Goal: Task Accomplishment & Management: Manage account settings

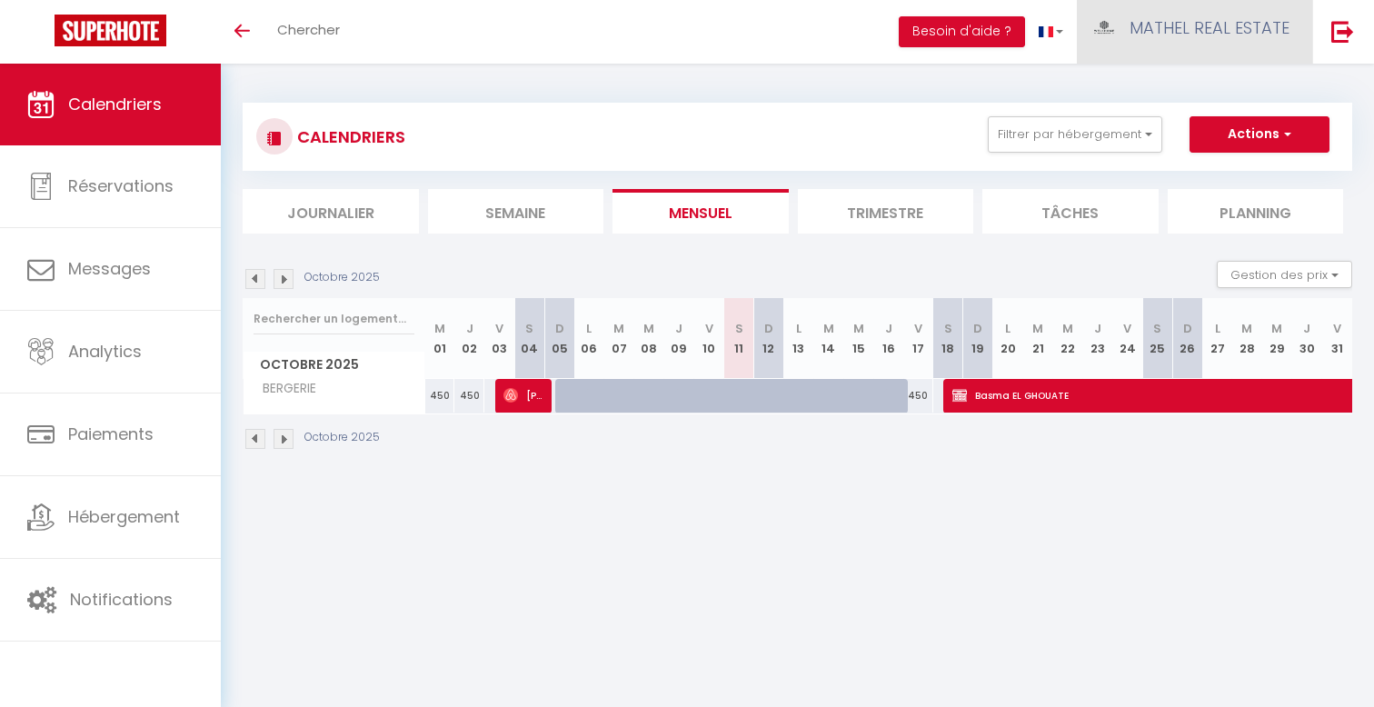
click at [1206, 1] on link "MATHEL REAL ESTATE" at bounding box center [1194, 32] width 235 height 64
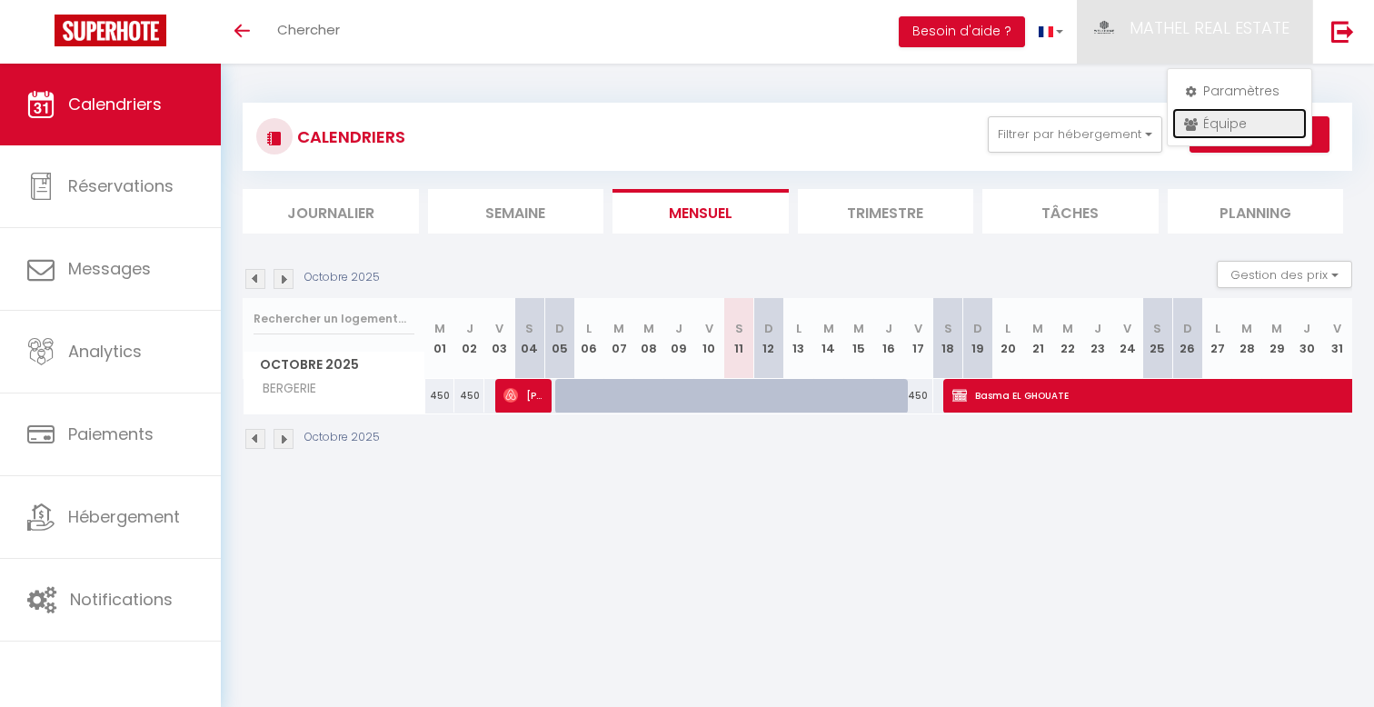
click at [1216, 116] on link "Équipe" at bounding box center [1239, 123] width 134 height 31
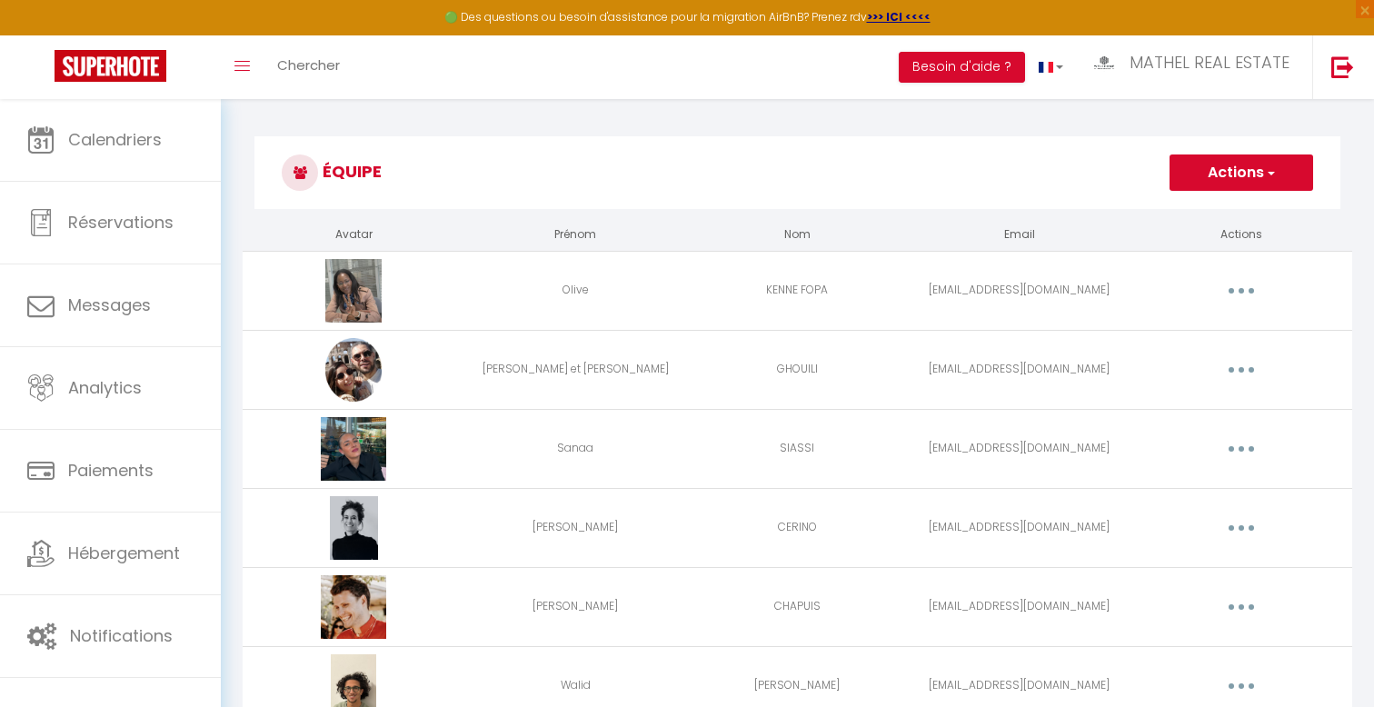
click at [1219, 172] on button "Actions" at bounding box center [1241, 172] width 144 height 36
click at [1196, 208] on link "Ajouter un nouvel utilisateur" at bounding box center [1205, 213] width 214 height 24
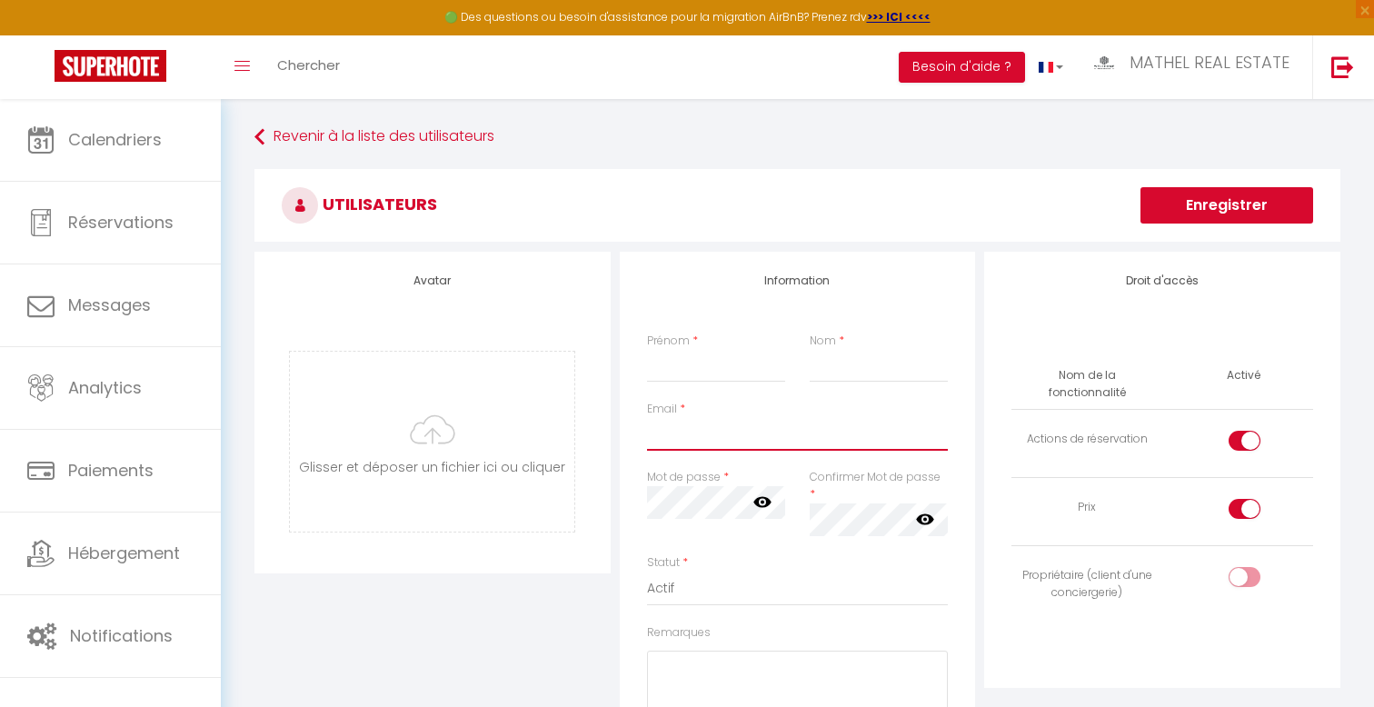
click at [697, 440] on input "Email" at bounding box center [798, 434] width 302 height 33
paste input "[EMAIL_ADDRESS][DOMAIN_NAME]"
type input "[EMAIL_ADDRESS][DOMAIN_NAME]"
click at [691, 357] on input "Prénom" at bounding box center [716, 366] width 139 height 33
type input "Laetitia"
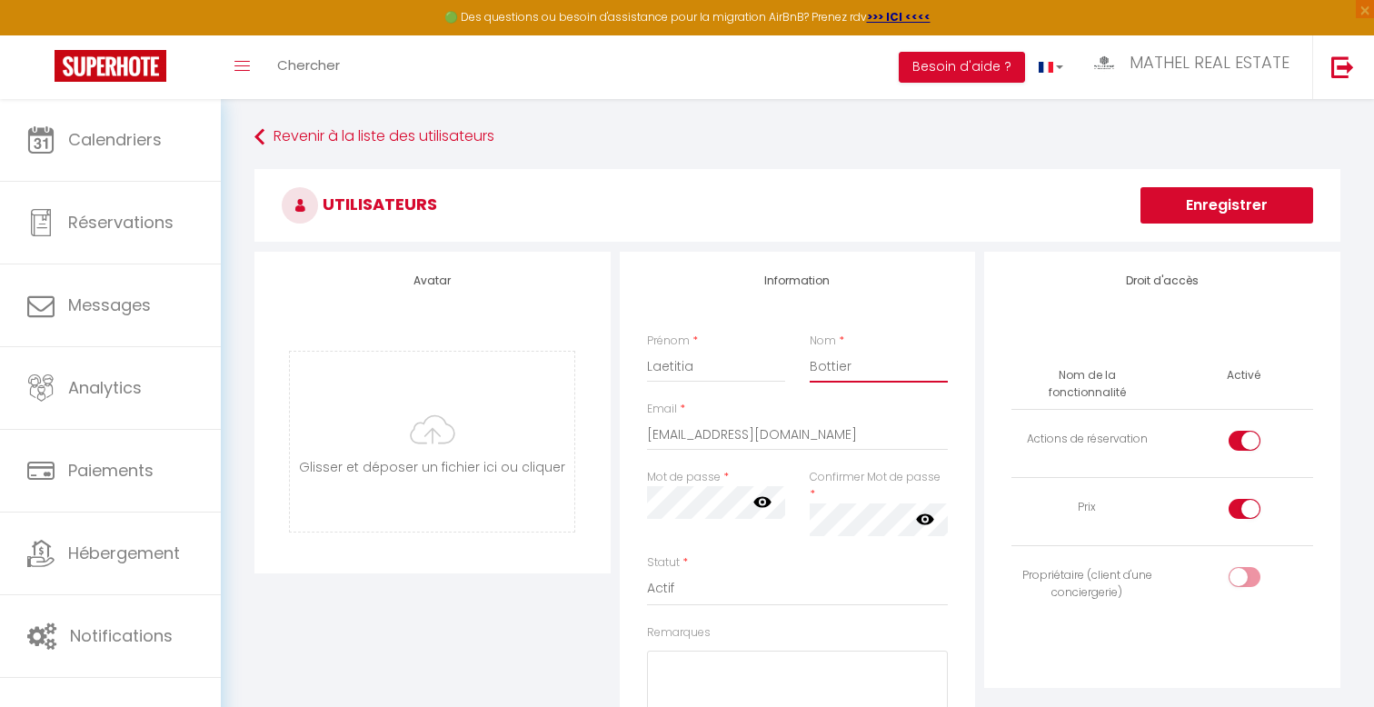
type input "Bottier"
click at [768, 507] on icon at bounding box center [762, 501] width 18 height 18
click at [569, 484] on div "Avatar [PERSON_NAME] et déposer un fichier ici ou cliquer Ooops, something wron…" at bounding box center [797, 574] width 1095 height 644
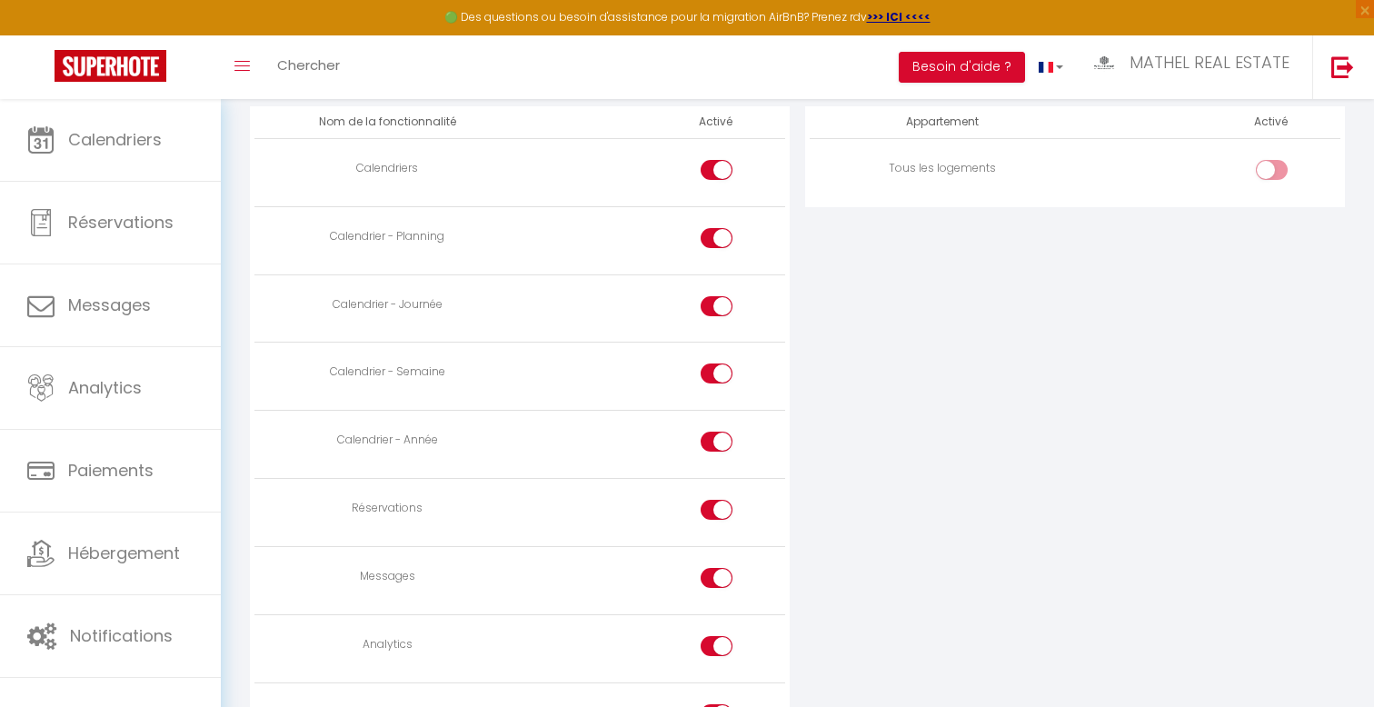
scroll to position [946, 0]
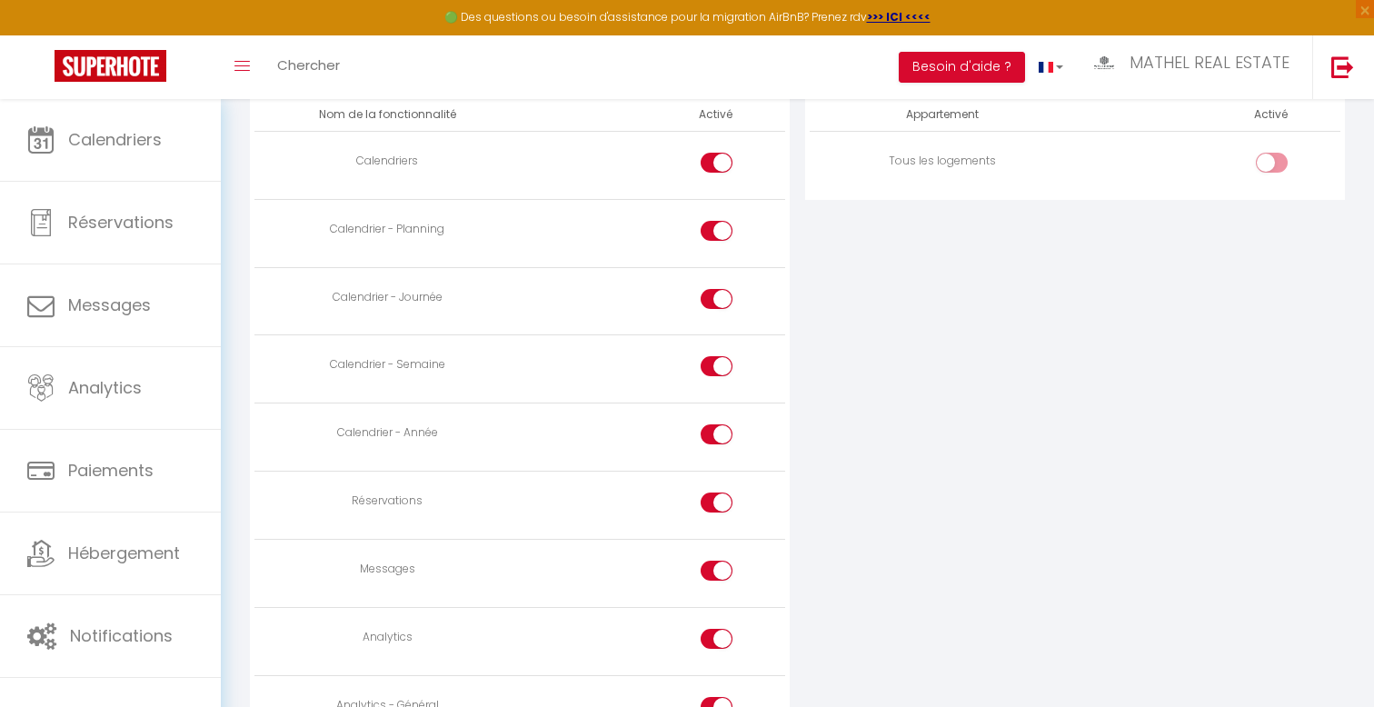
click at [714, 561] on div at bounding box center [717, 571] width 32 height 20
click at [717, 561] on input "checkbox" at bounding box center [733, 574] width 32 height 27
checkbox input "false"
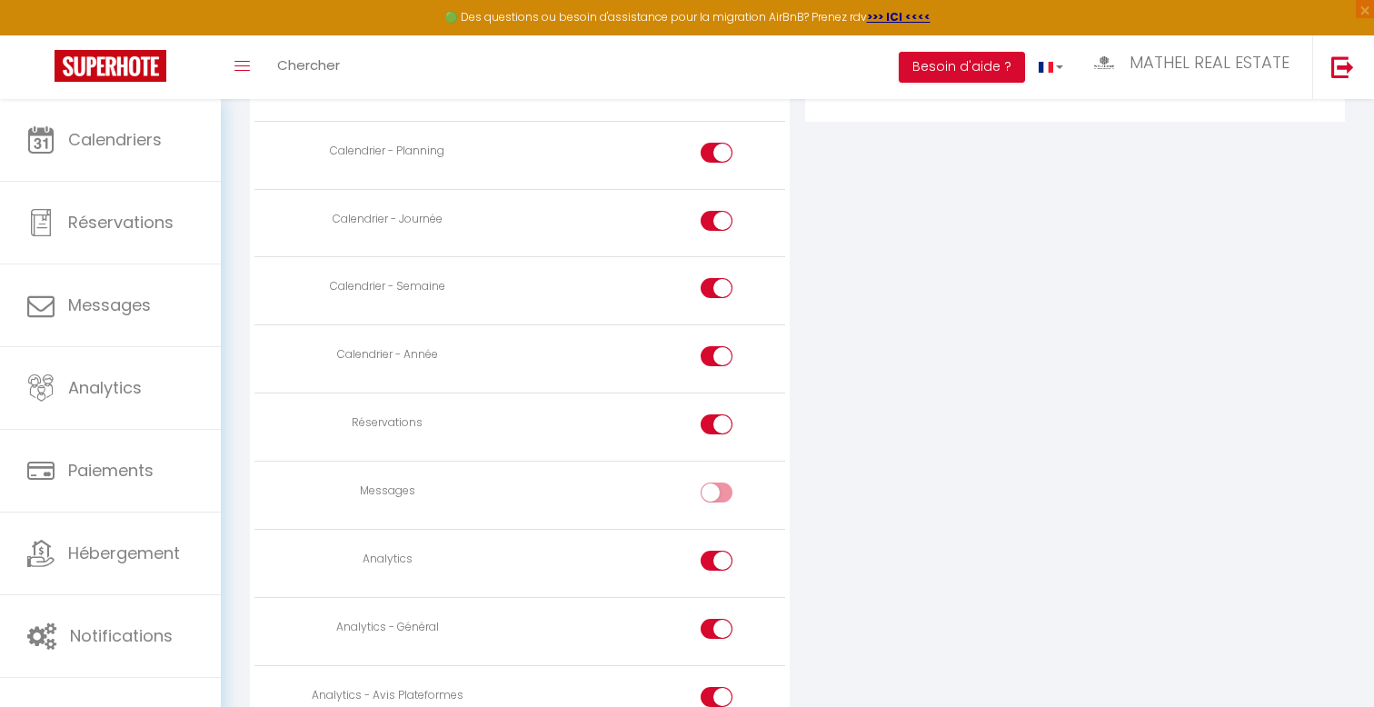
click at [710, 414] on div at bounding box center [717, 424] width 32 height 20
click at [717, 414] on input "checkbox" at bounding box center [733, 427] width 32 height 27
checkbox input "false"
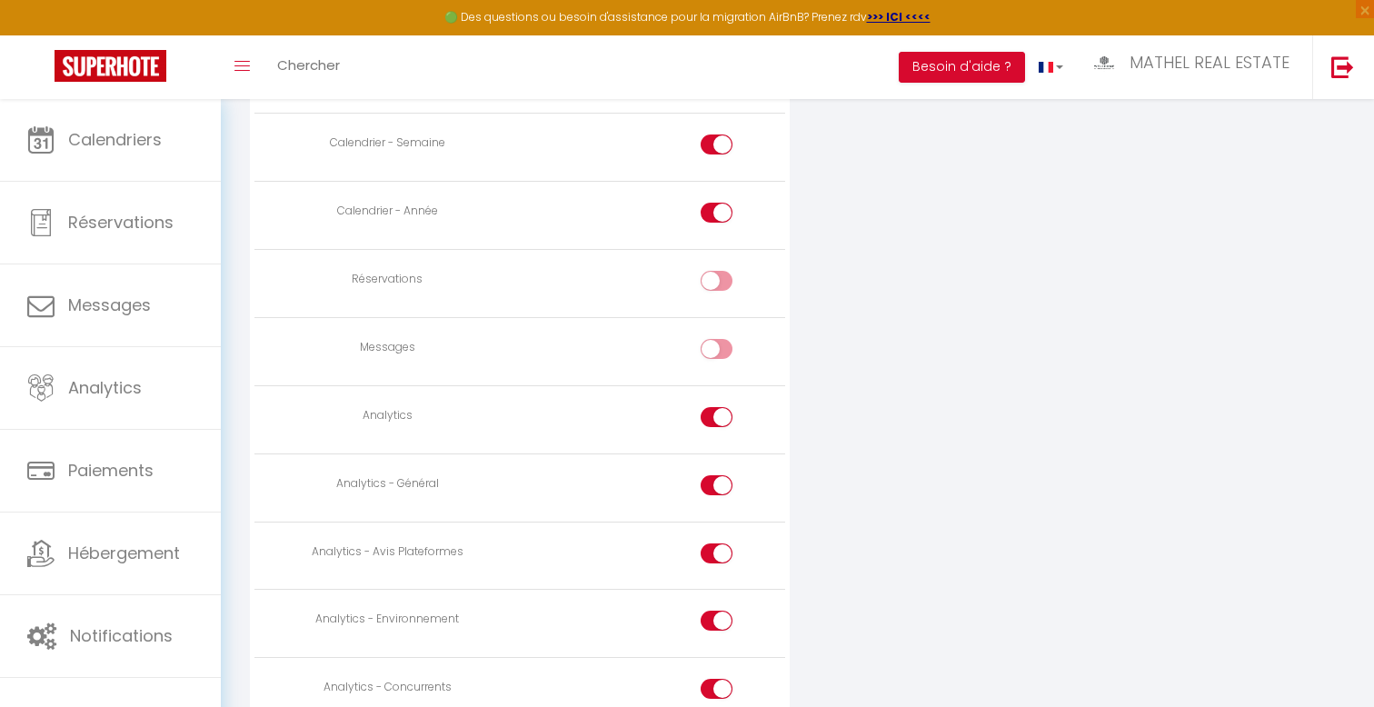
scroll to position [1170, 0]
click at [715, 404] on div at bounding box center [717, 414] width 32 height 20
click at [717, 404] on input "checkbox" at bounding box center [733, 417] width 32 height 27
checkbox input "false"
click at [717, 472] on input "checkbox" at bounding box center [733, 485] width 32 height 27
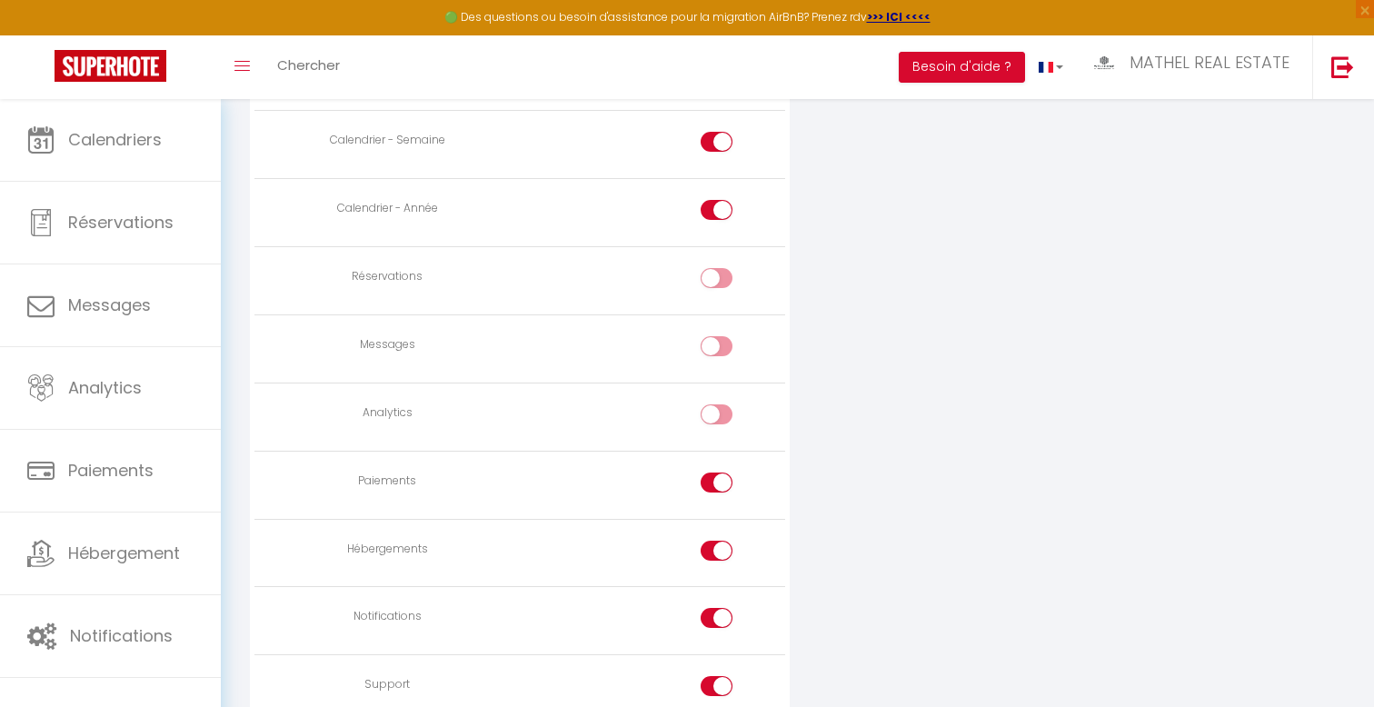
checkbox input "false"
click at [710, 268] on div at bounding box center [717, 278] width 32 height 20
click at [717, 268] on input "checkbox" at bounding box center [733, 281] width 32 height 27
checkbox input "true"
click at [731, 541] on input "checkbox" at bounding box center [733, 554] width 32 height 27
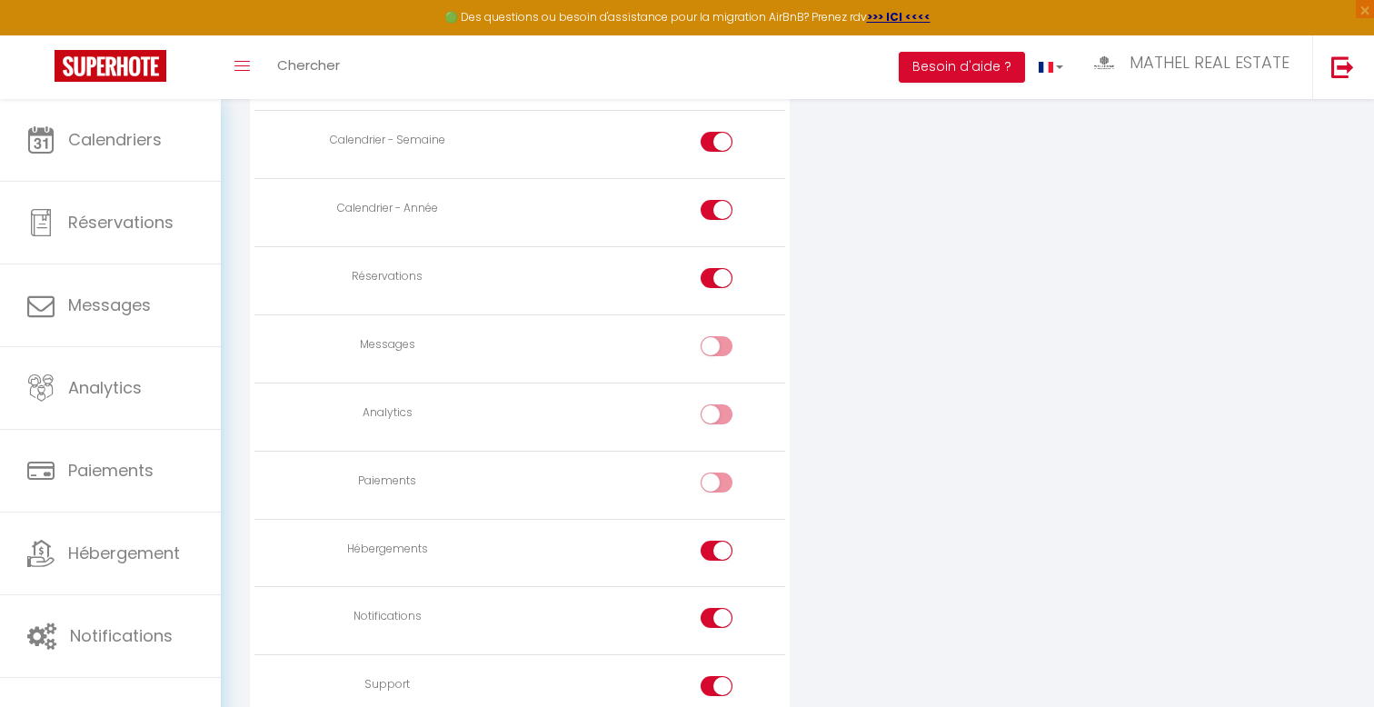
checkbox input "false"
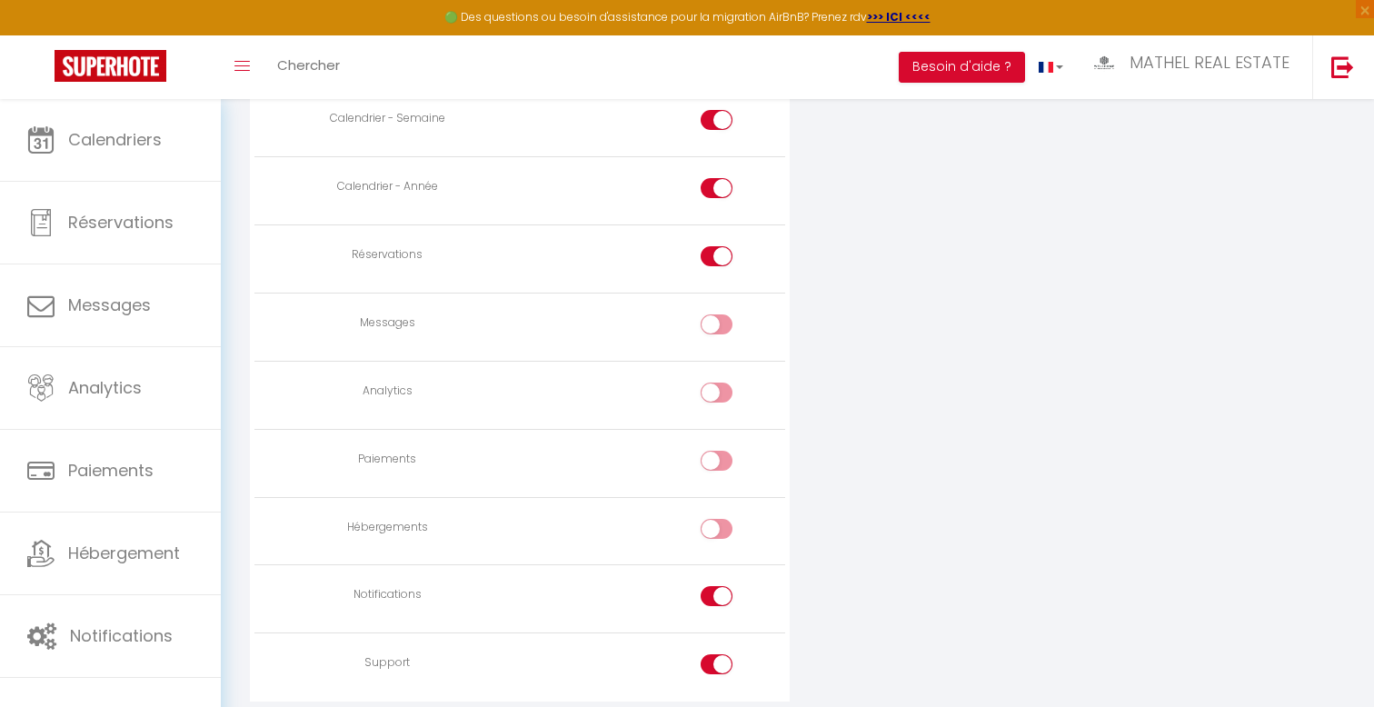
scroll to position [1196, 0]
click at [706, 582] on div at bounding box center [717, 592] width 32 height 20
click at [717, 582] on input "checkbox" at bounding box center [733, 595] width 32 height 27
checkbox input "false"
click at [718, 651] on input "checkbox" at bounding box center [733, 664] width 32 height 27
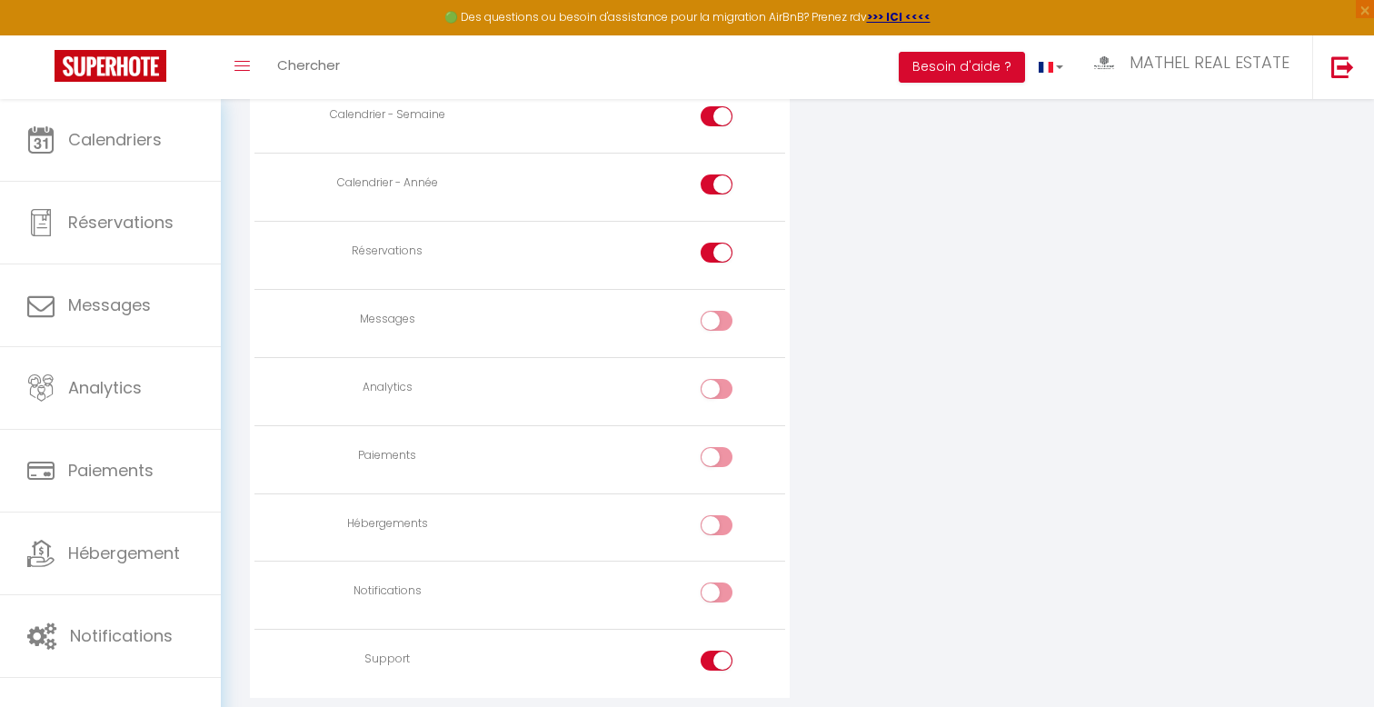
checkbox input "false"
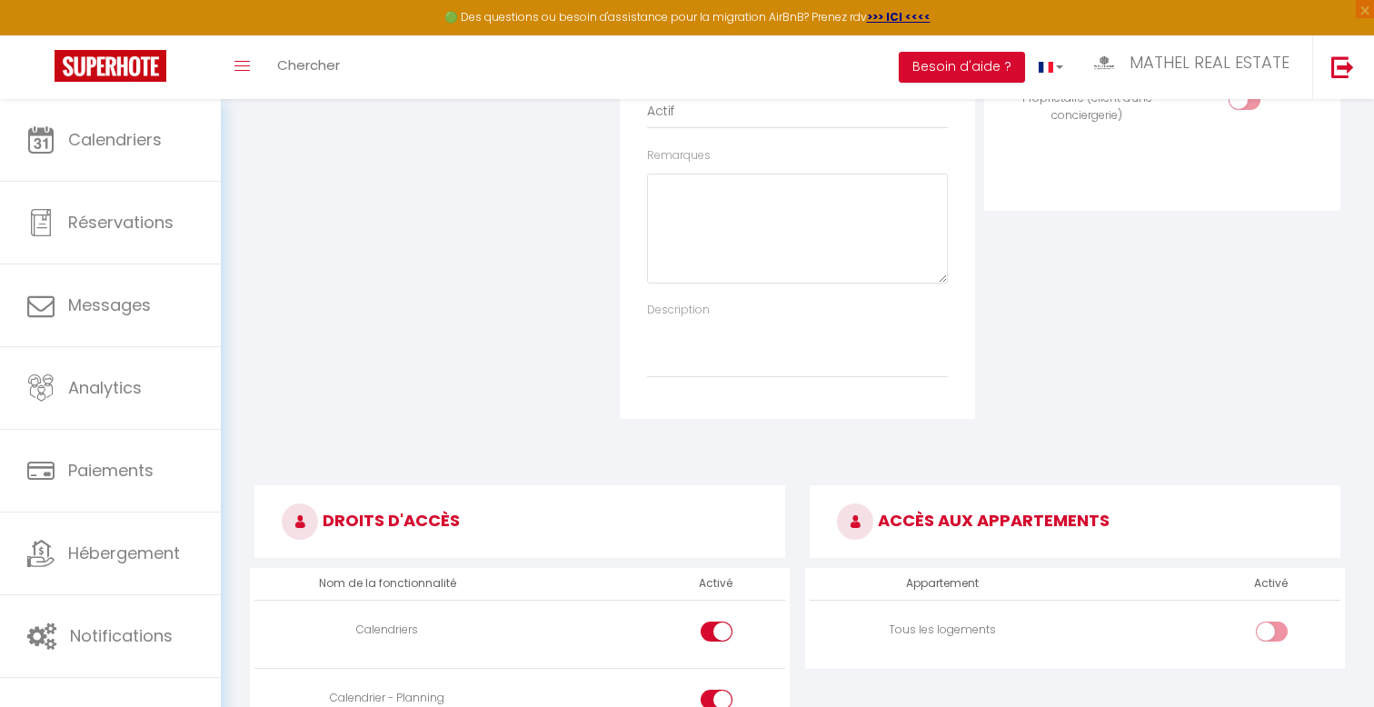
scroll to position [629, 0]
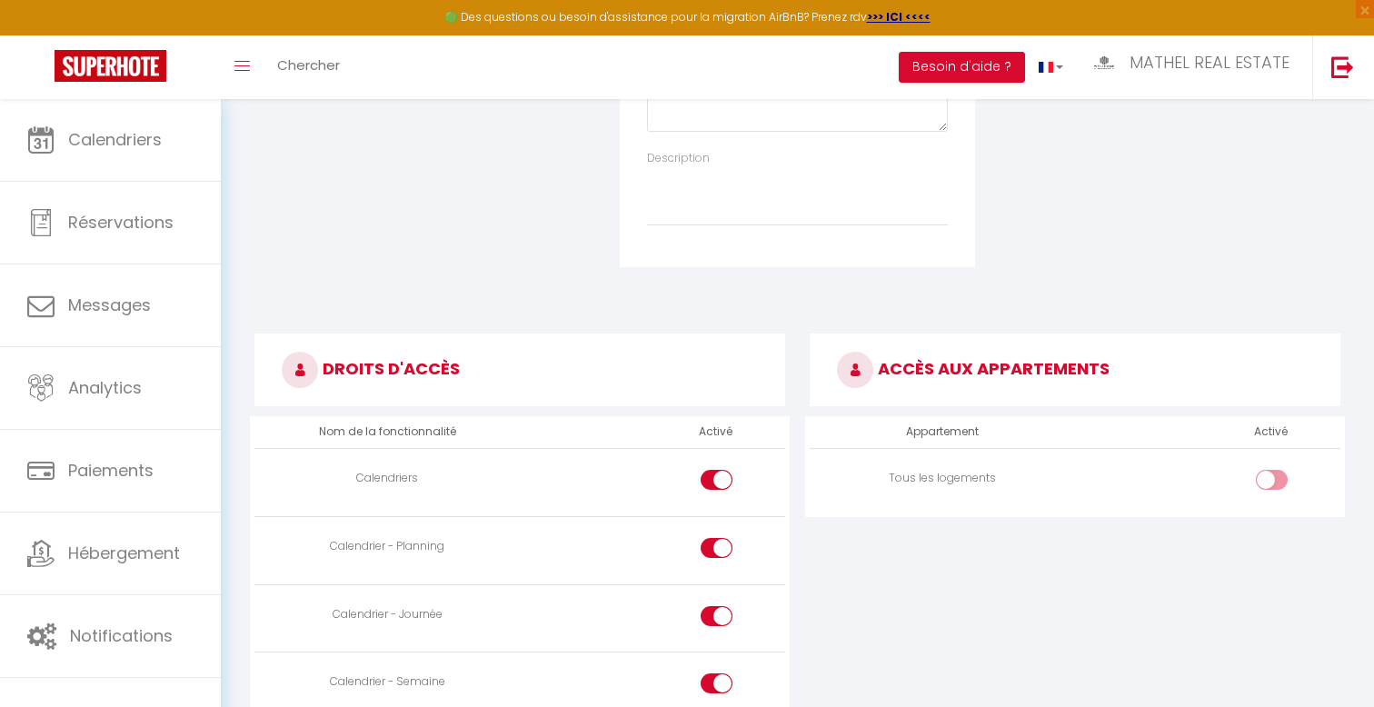
click at [1259, 470] on div at bounding box center [1272, 480] width 32 height 20
click at [1271, 470] on input "checkbox" at bounding box center [1287, 483] width 32 height 27
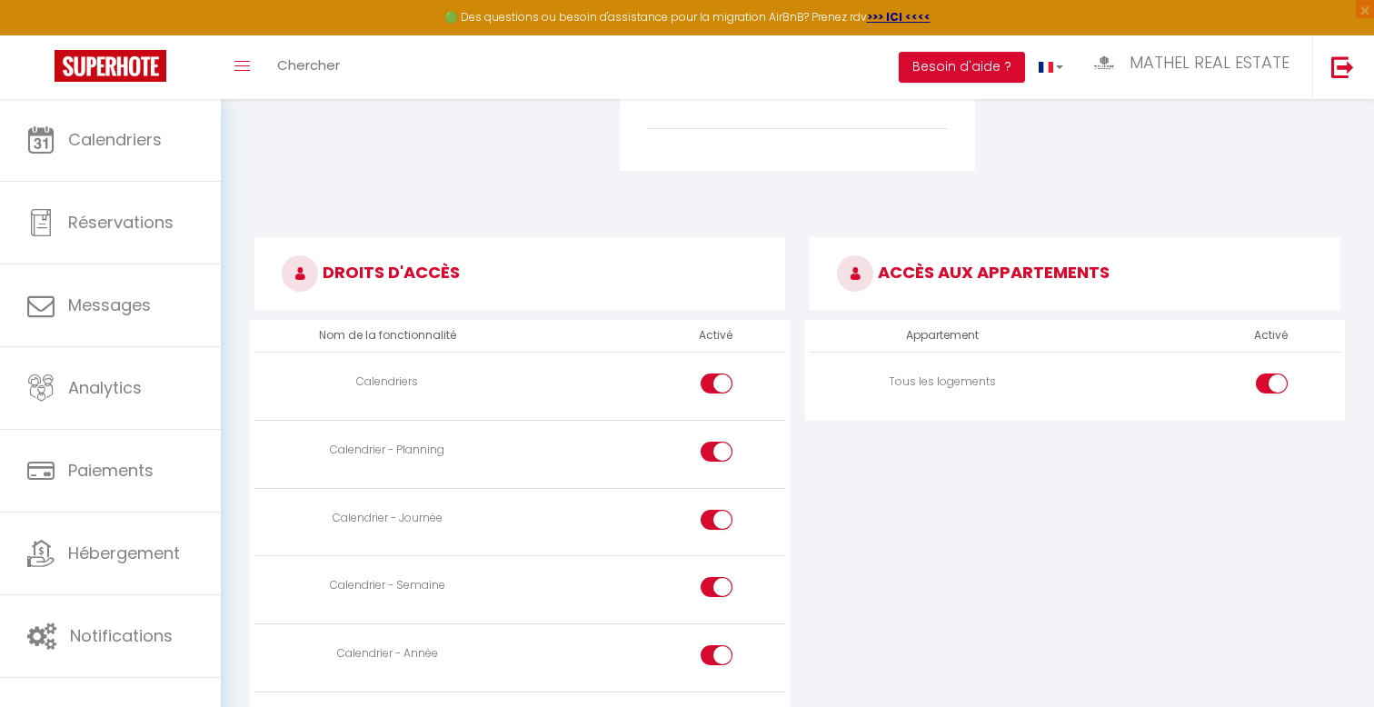
scroll to position [730, 0]
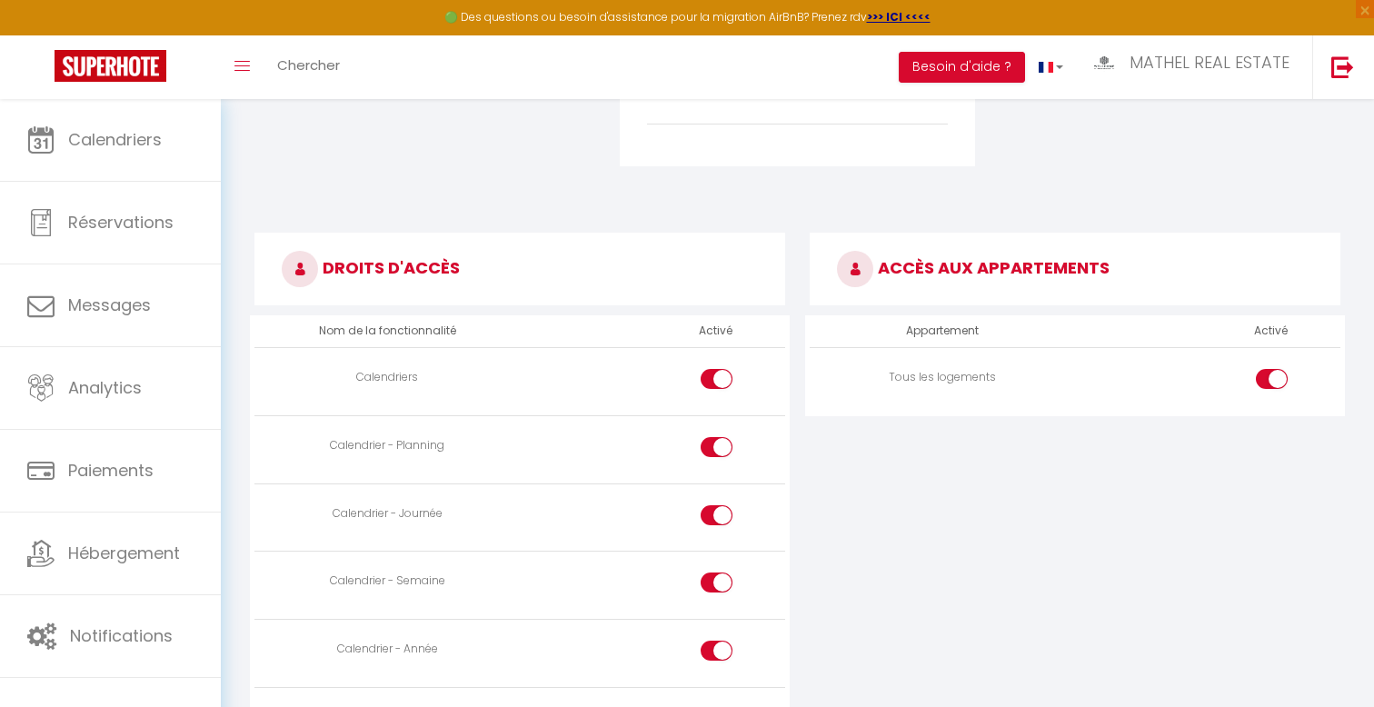
click at [1280, 369] on input "checkbox" at bounding box center [1287, 382] width 32 height 27
checkbox input "false"
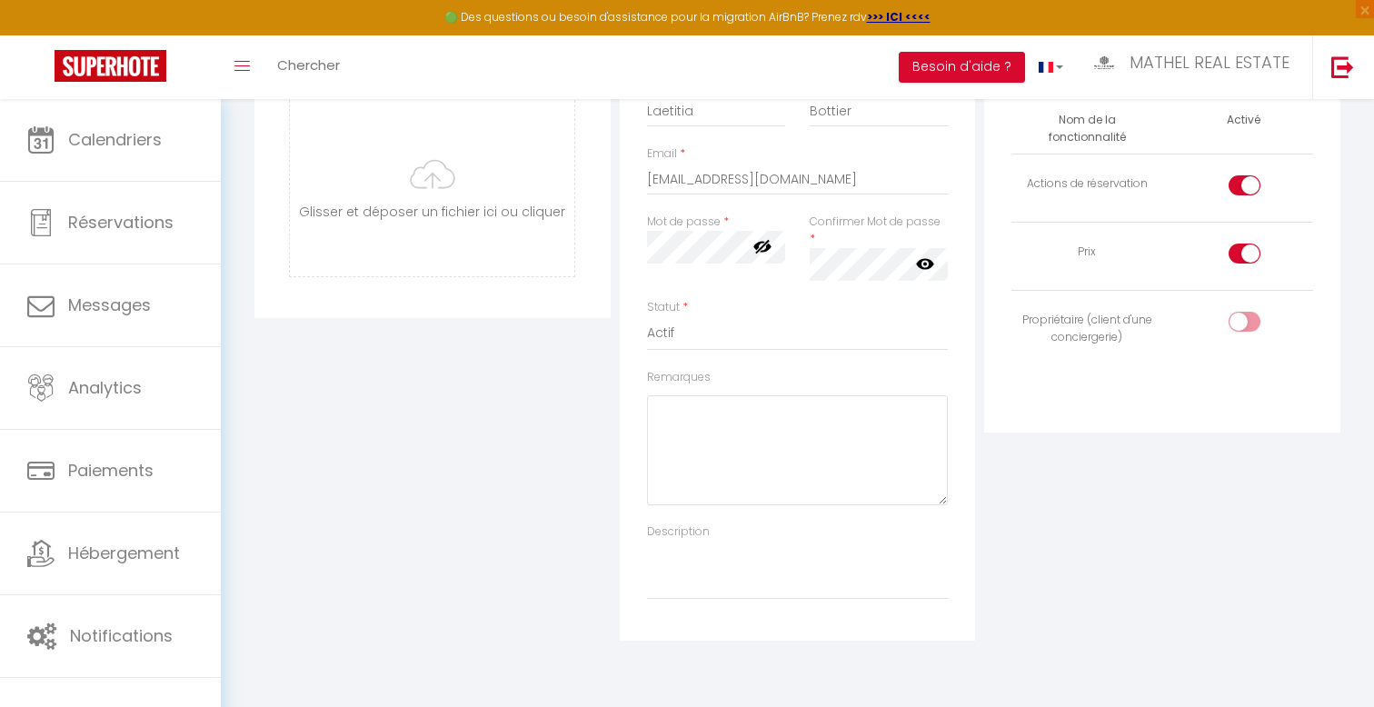
scroll to position [259, 0]
click at [1247, 308] on input "checkbox" at bounding box center [1260, 321] width 32 height 27
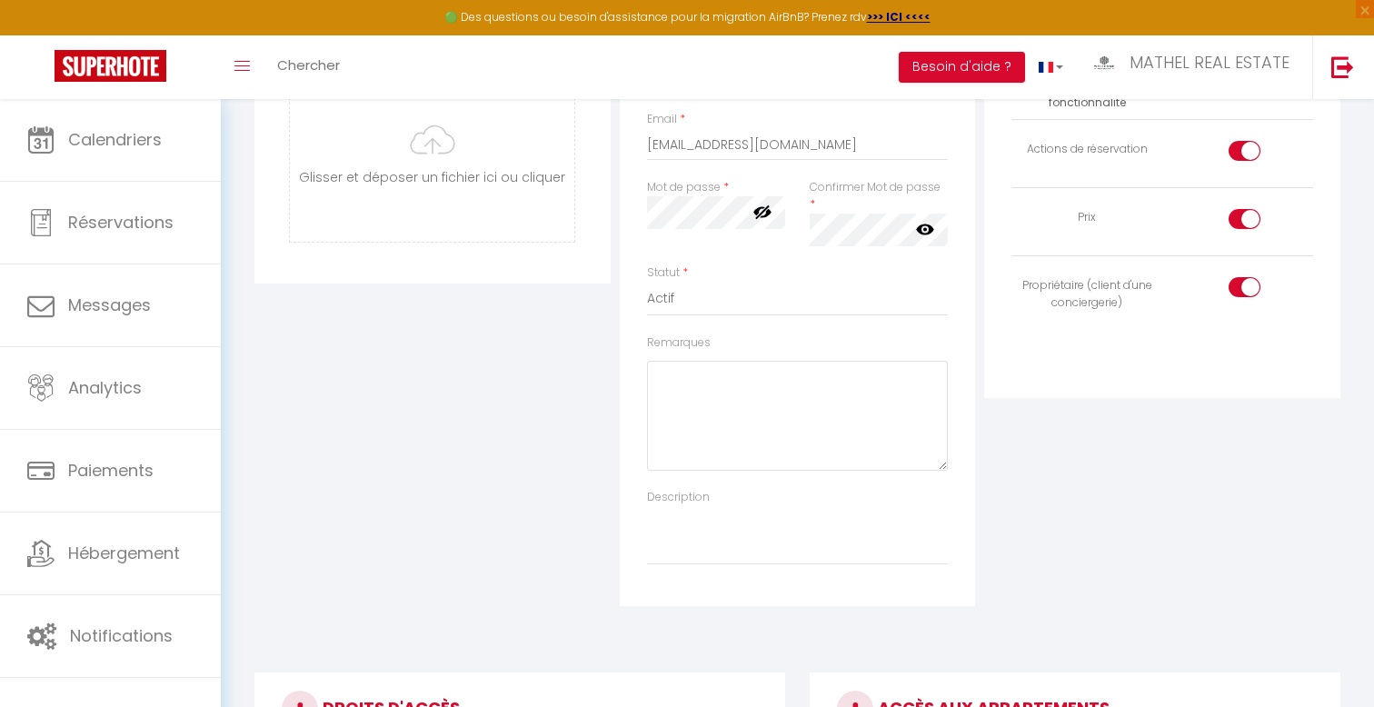
scroll to position [153, 0]
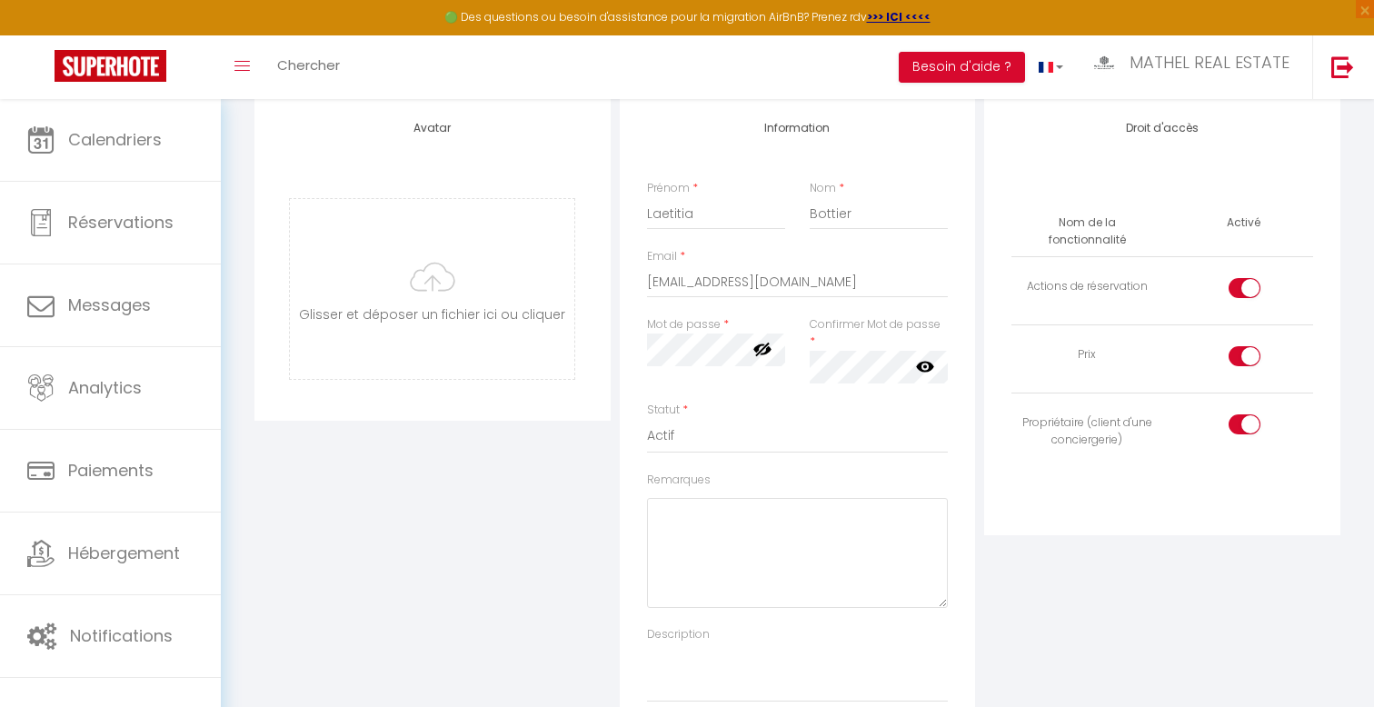
click at [1237, 393] on td at bounding box center [1237, 427] width 151 height 68
click at [1237, 414] on div at bounding box center [1244, 424] width 32 height 20
click at [1244, 414] on input "checkbox" at bounding box center [1260, 427] width 32 height 27
checkbox input "false"
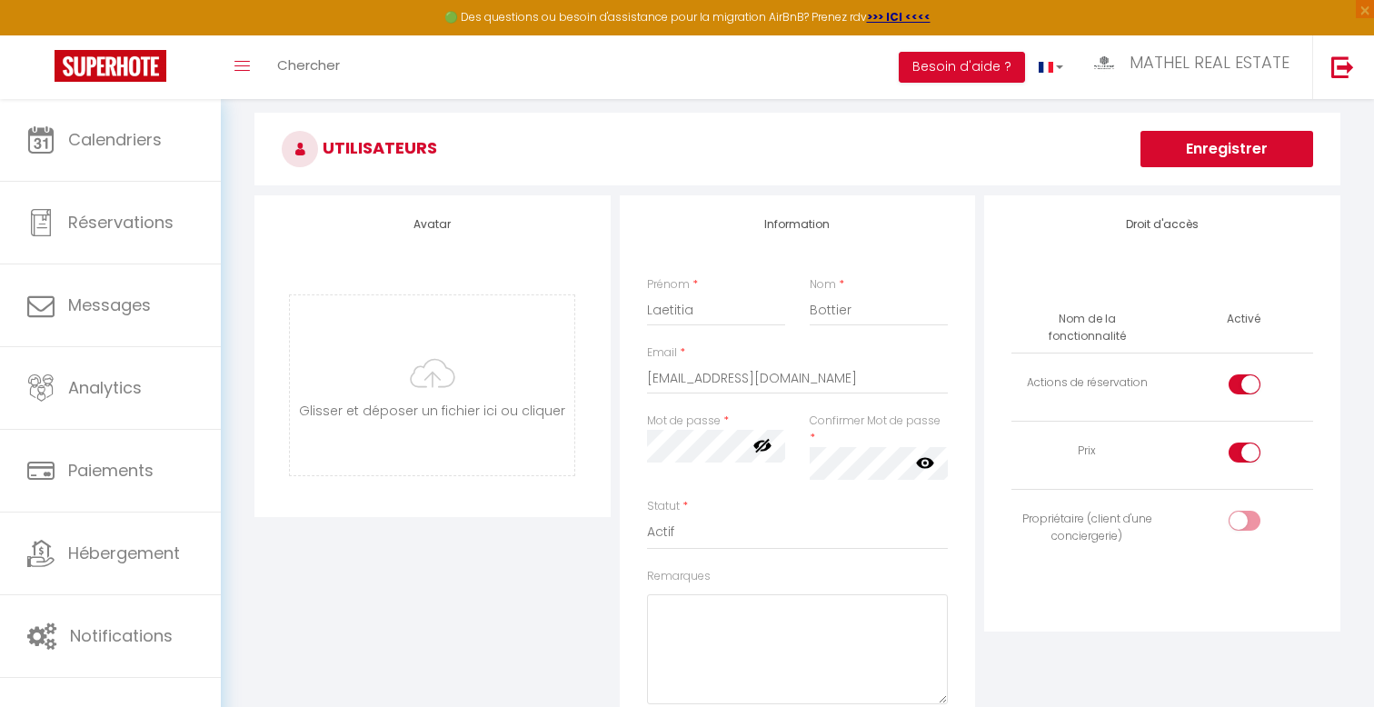
scroll to position [0, 0]
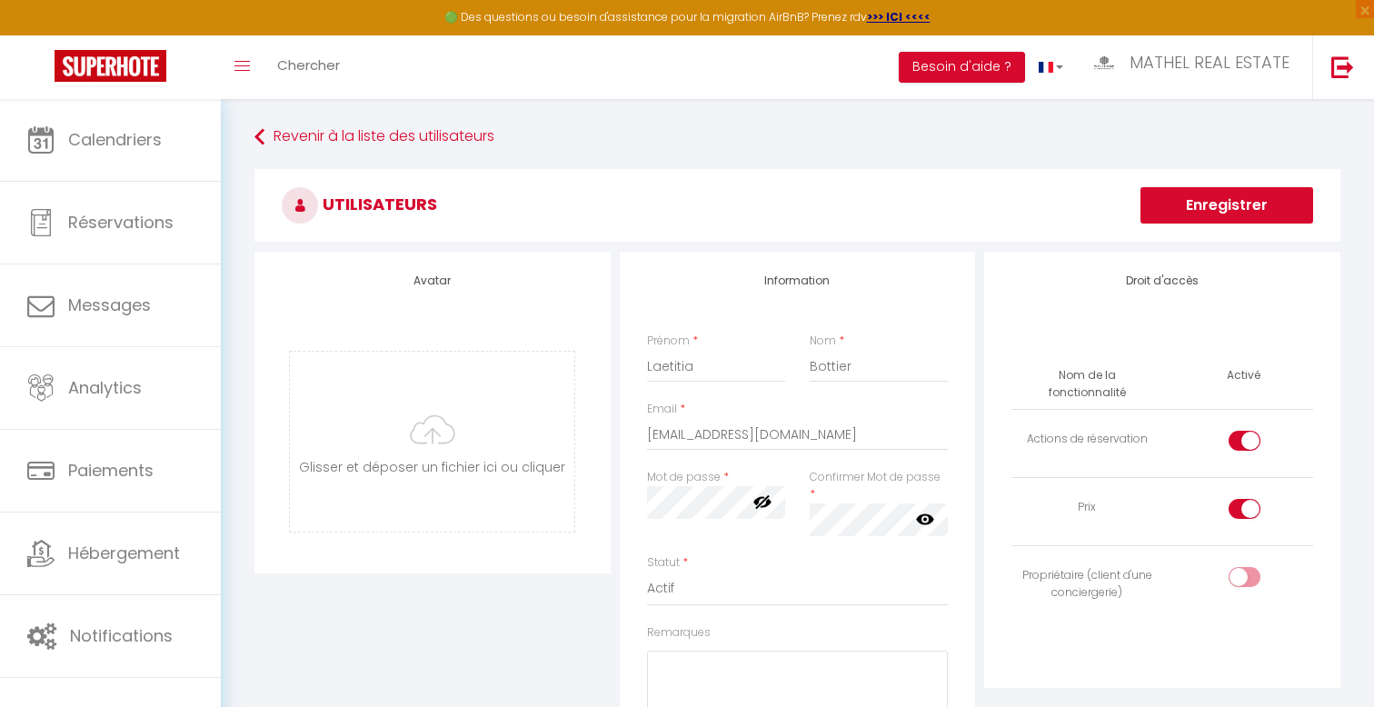
click at [1231, 218] on button "Enregistrer" at bounding box center [1226, 205] width 173 height 36
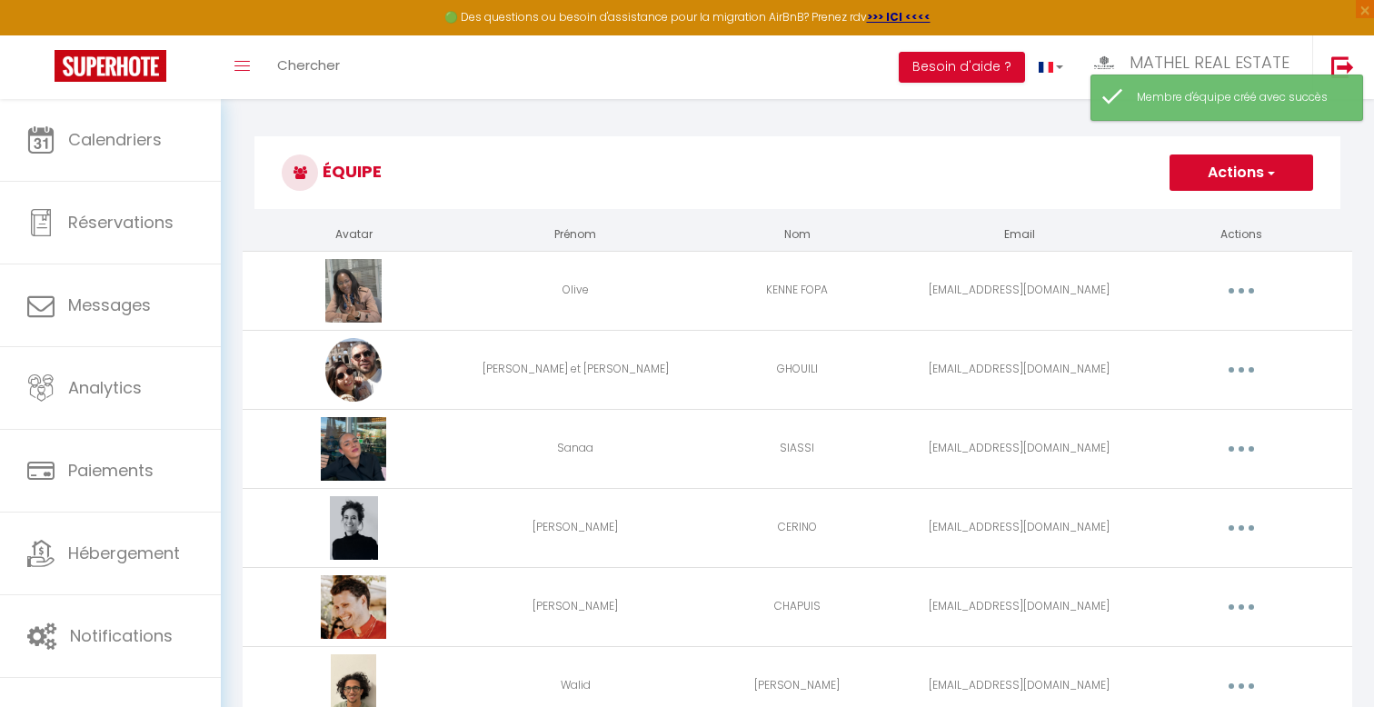
click at [1232, 295] on button "button" at bounding box center [1241, 290] width 51 height 29
click at [1168, 328] on link "Editer" at bounding box center [1194, 332] width 134 height 31
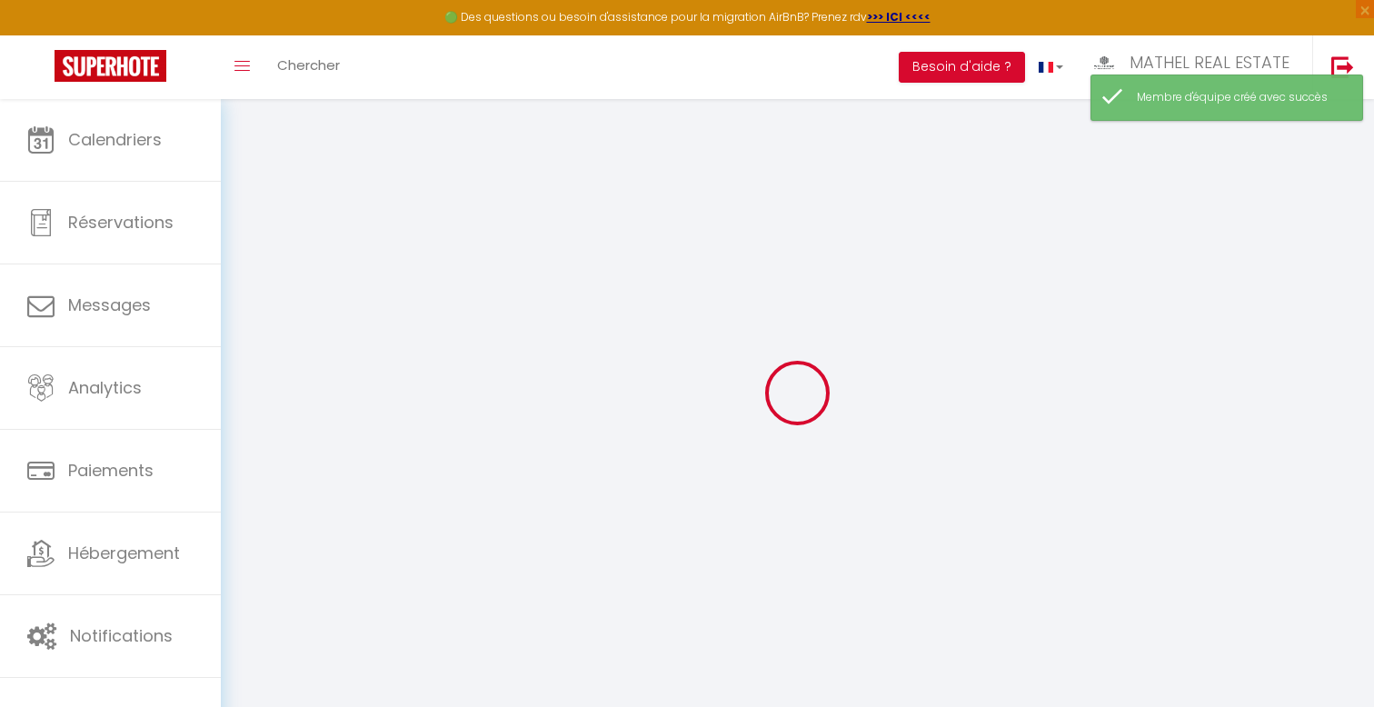
type input "Olive"
type input "KENNE FOPA"
type input "[EMAIL_ADDRESS][DOMAIN_NAME]"
type textarea "[URL][DOMAIN_NAME]"
checkbox input "true"
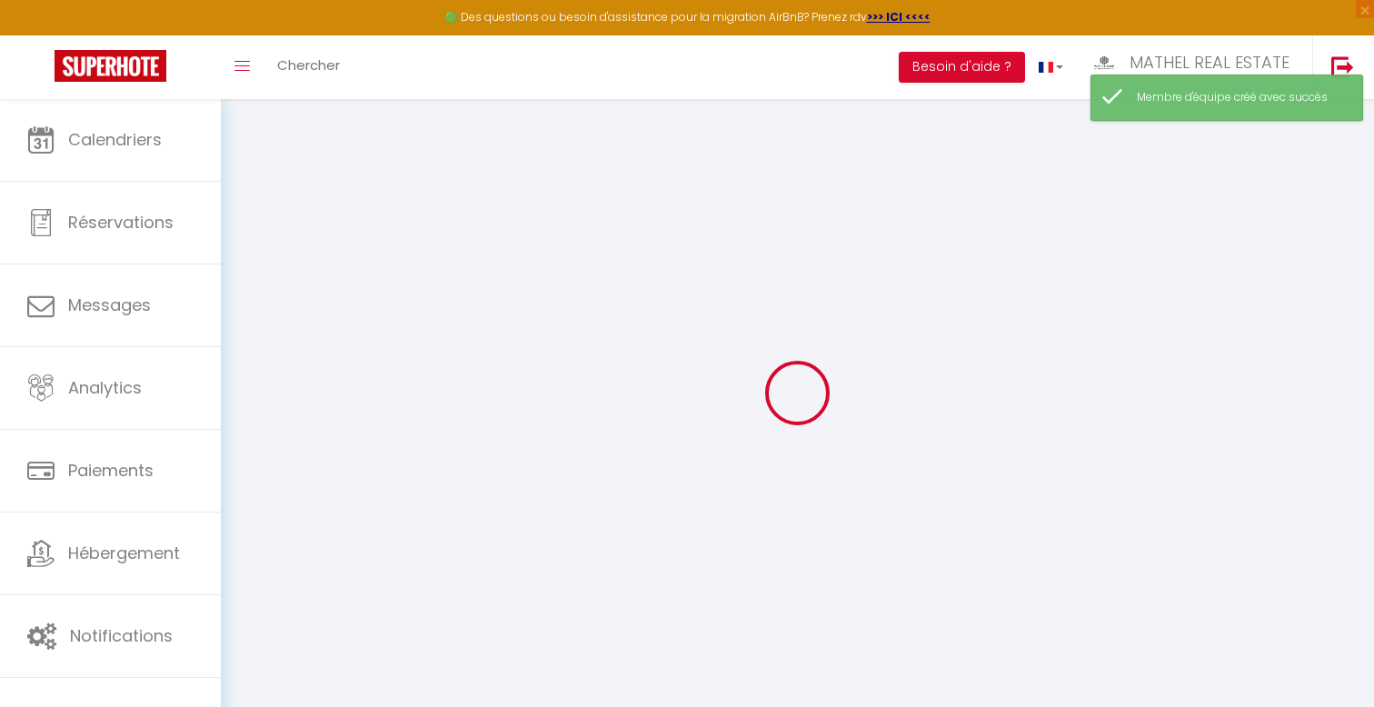
checkbox input "true"
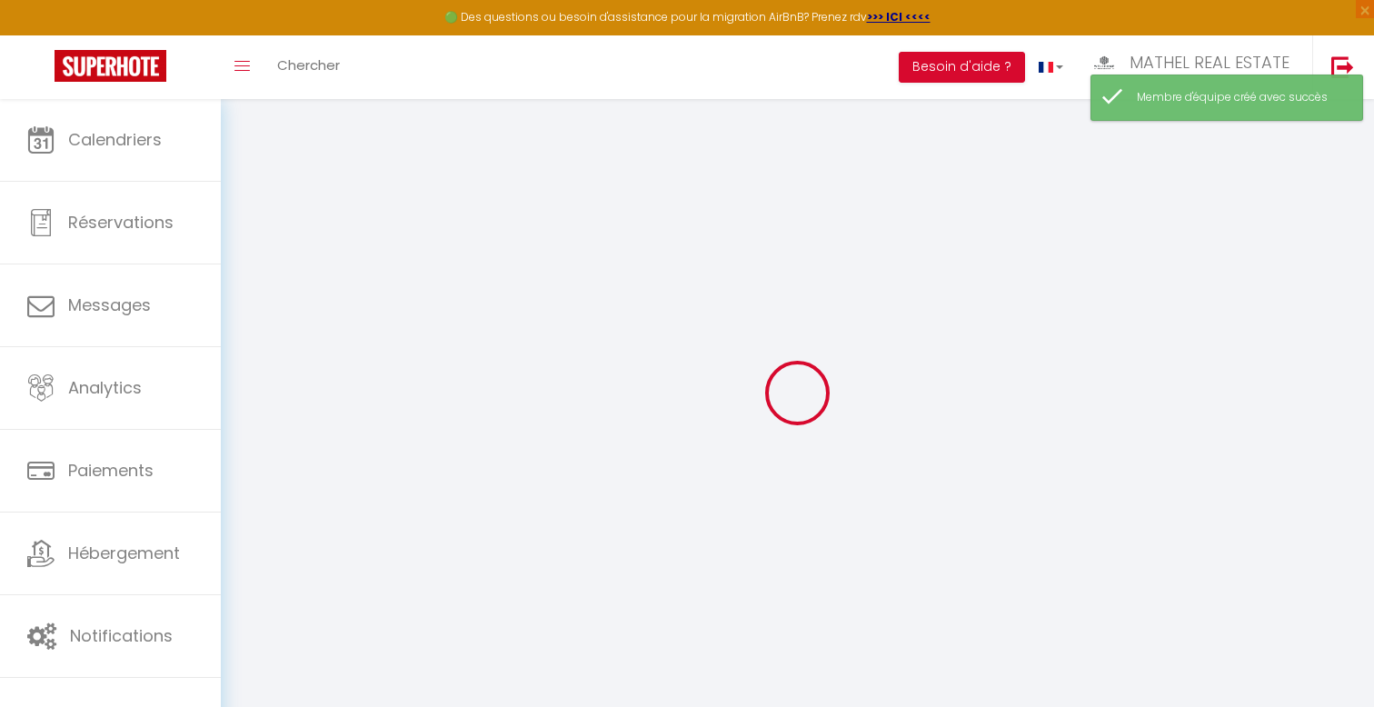
checkbox input "true"
checkbox input "false"
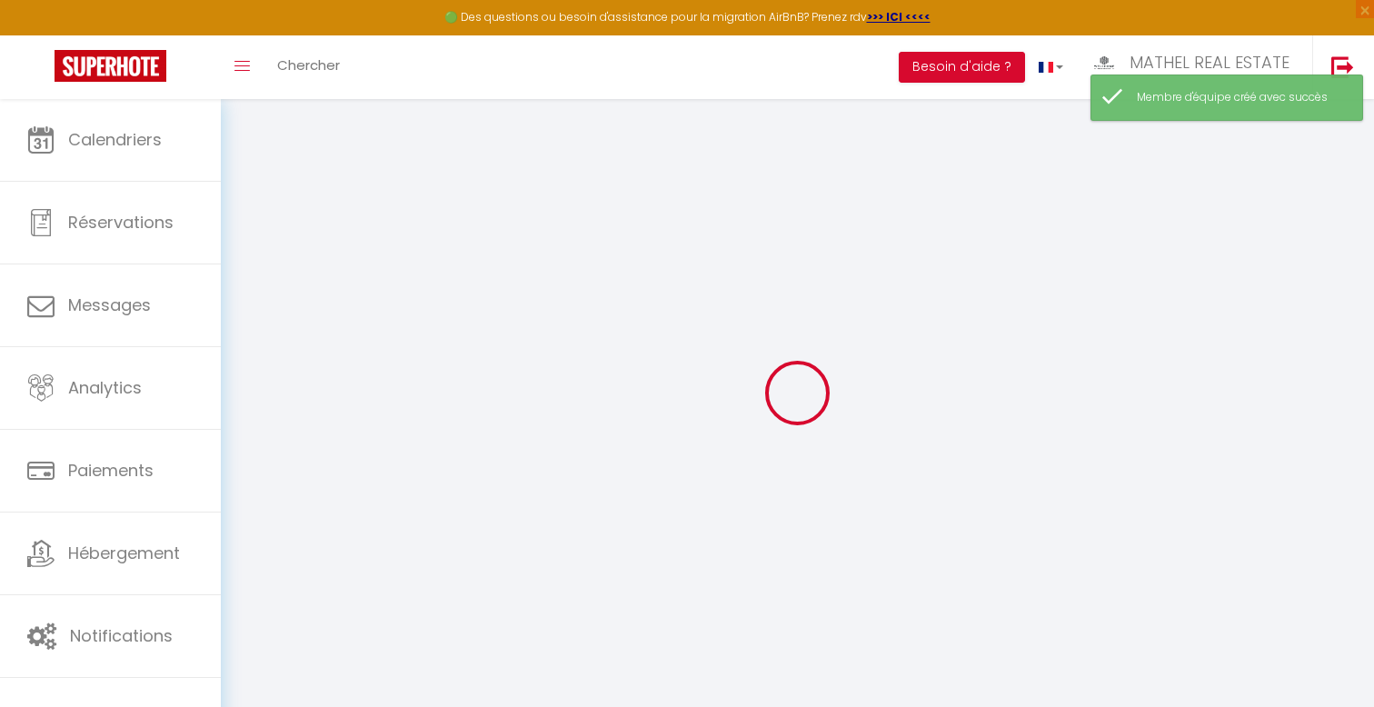
checkbox input "false"
select select
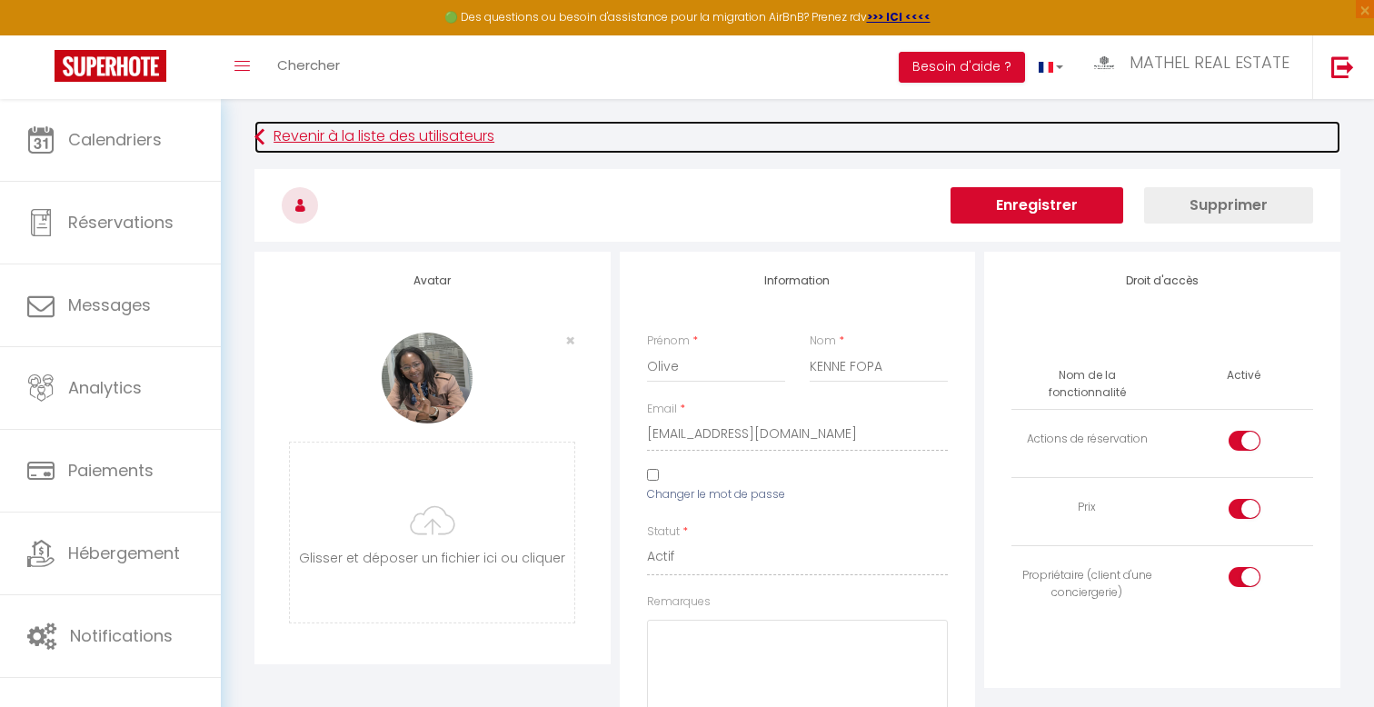
click at [398, 141] on link "Revenir à la liste des utilisateurs" at bounding box center [797, 137] width 1086 height 33
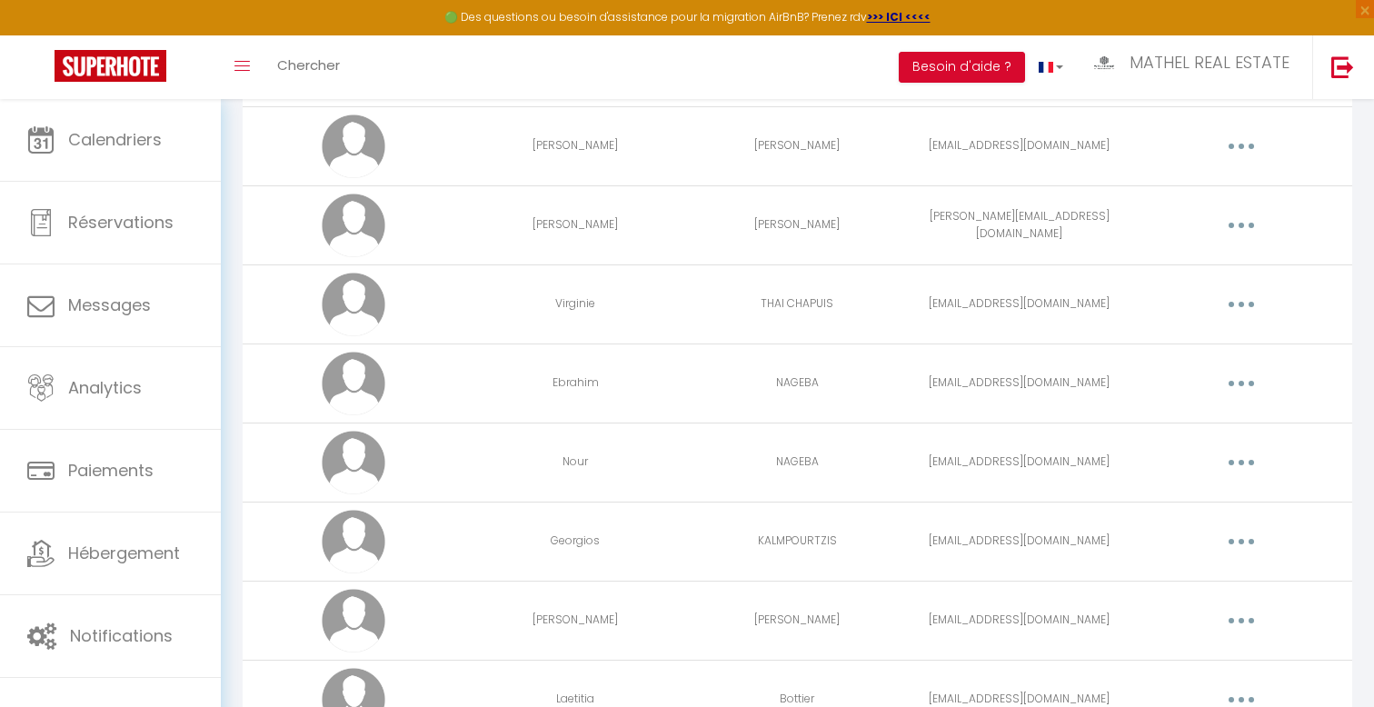
scroll to position [1184, 0]
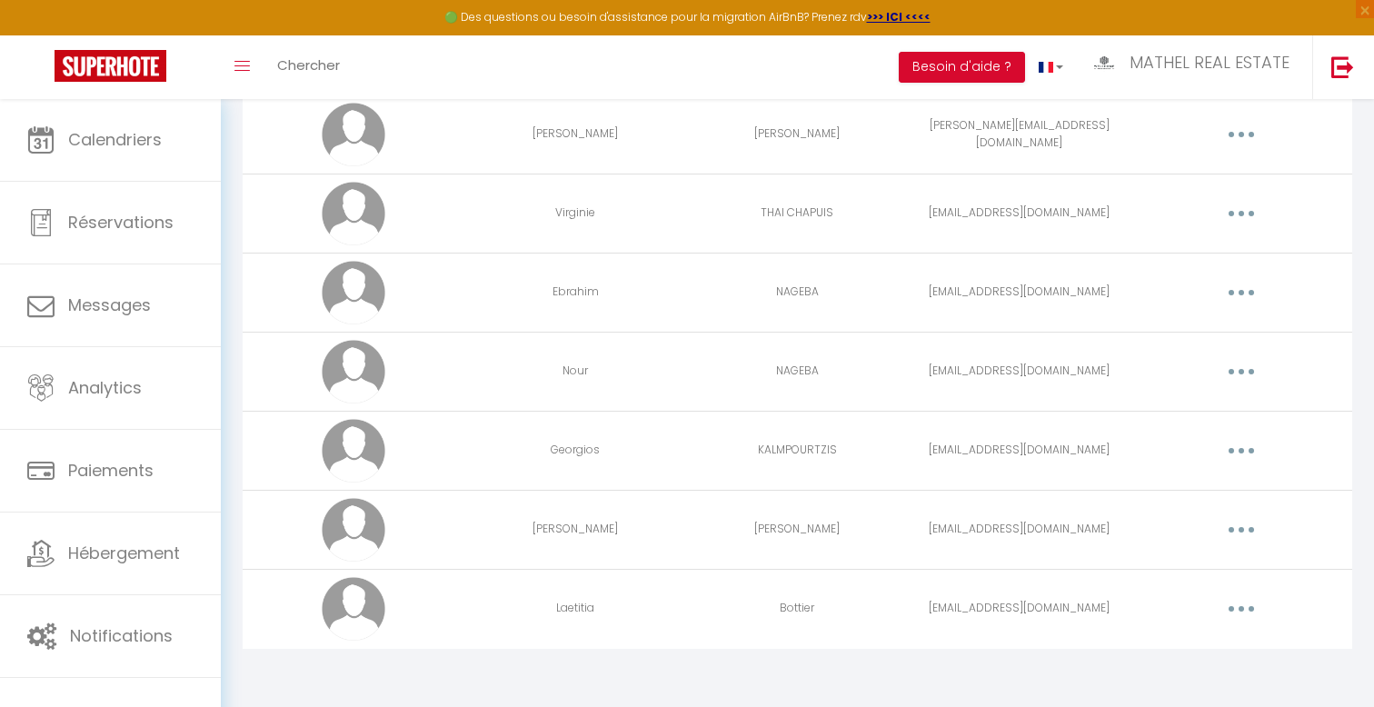
click at [1240, 604] on button "button" at bounding box center [1241, 608] width 51 height 29
click at [1166, 647] on link "Editer" at bounding box center [1194, 650] width 134 height 31
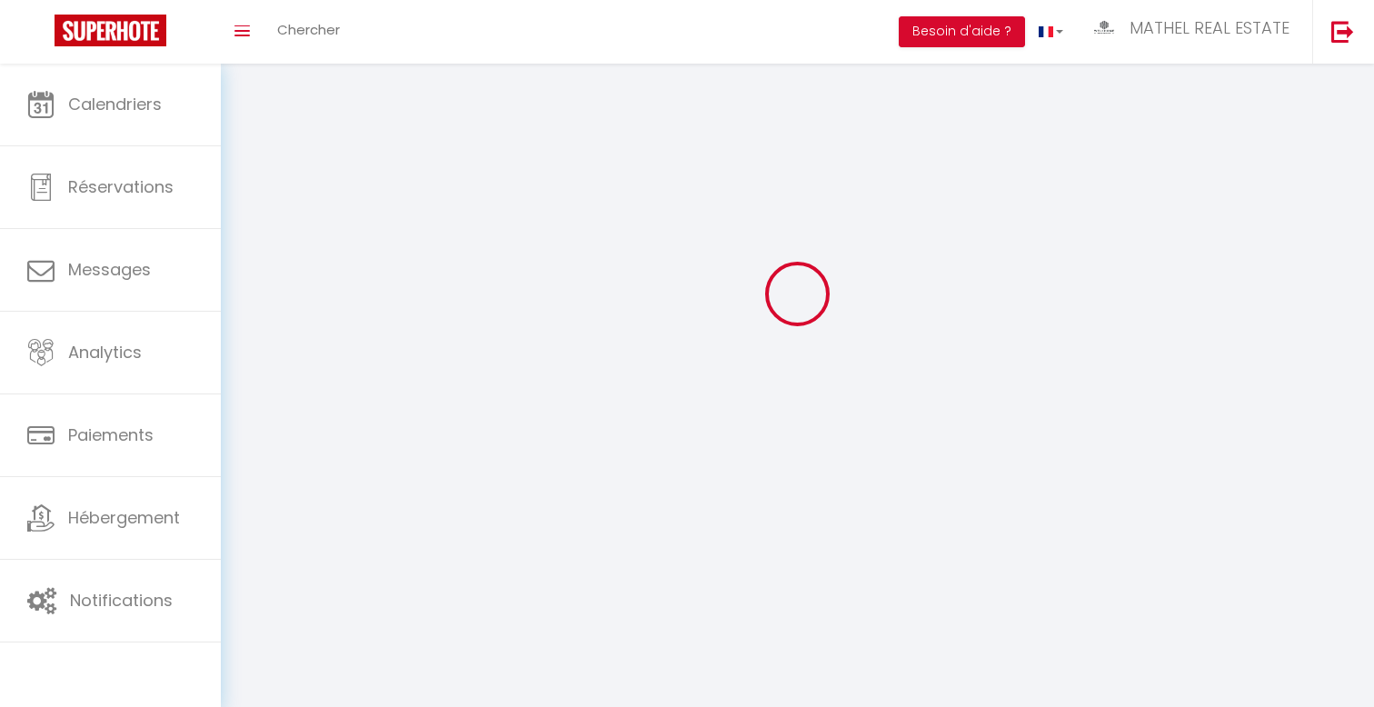
type input "Laetitia"
type input "Bottier"
type input "[EMAIL_ADDRESS][DOMAIN_NAME]"
type textarea "[URL][DOMAIN_NAME]"
checkbox input "true"
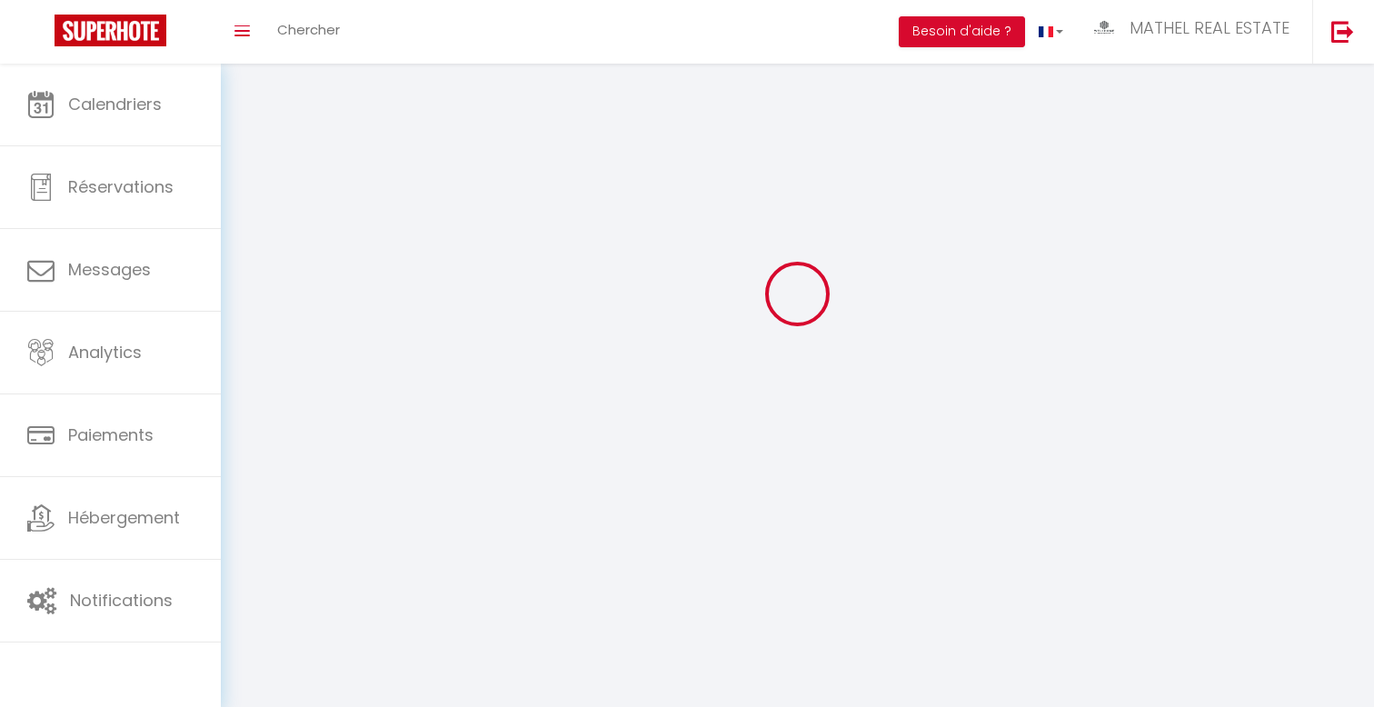
checkbox input "true"
checkbox input "false"
checkbox input "true"
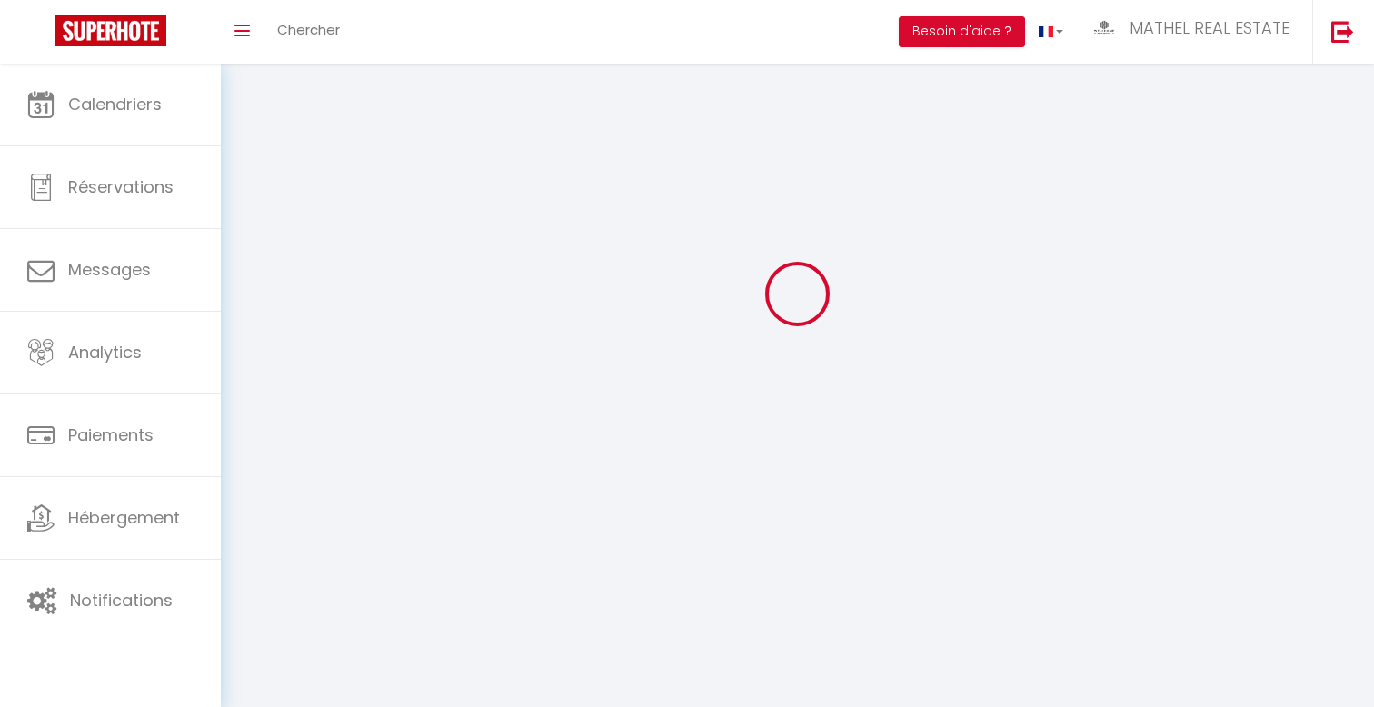
checkbox input "true"
checkbox input "false"
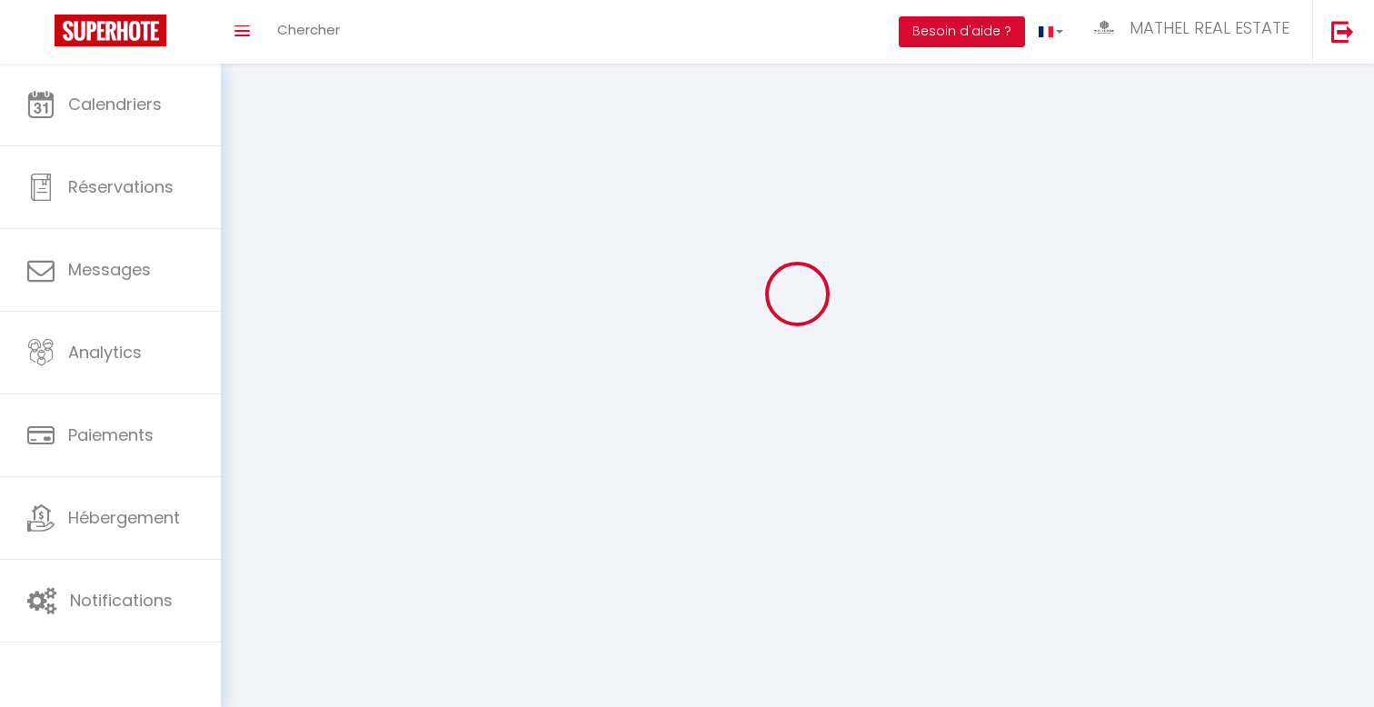
checkbox input "false"
select select
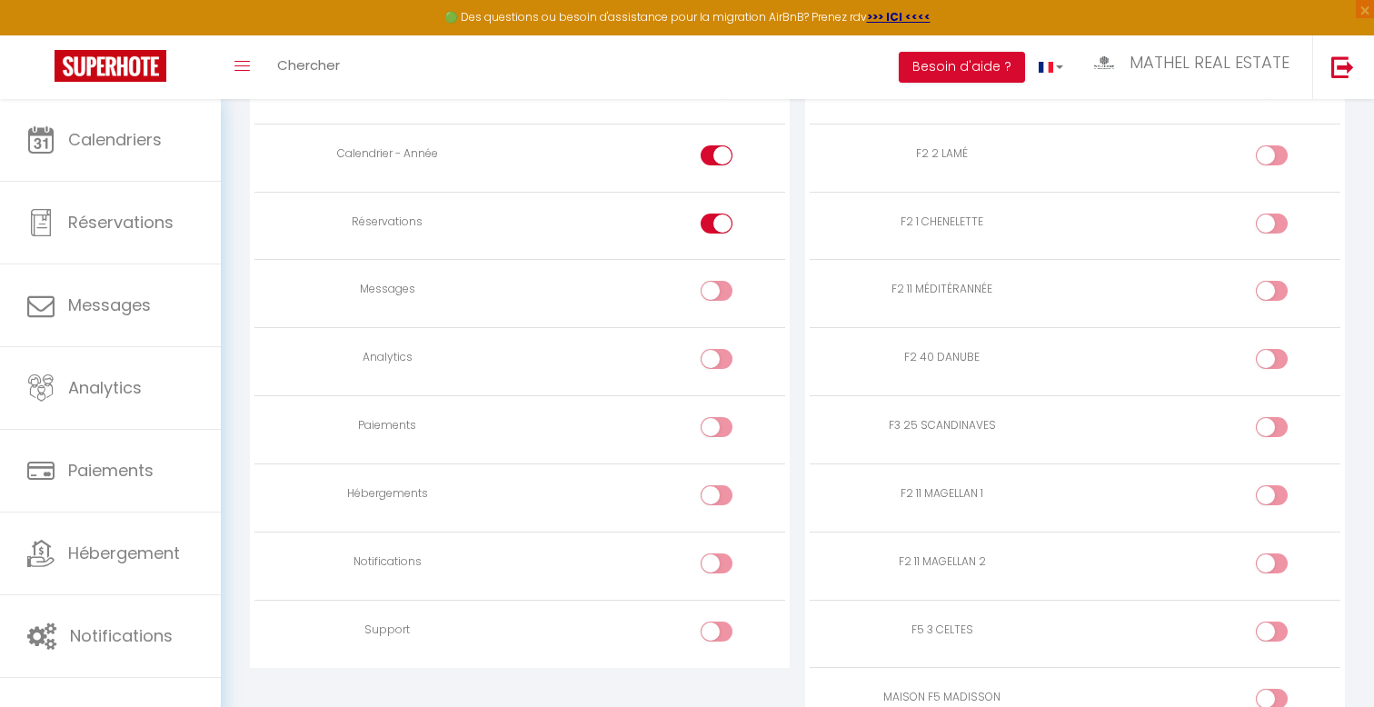
scroll to position [1330, 0]
click at [1269, 414] on div at bounding box center [1272, 421] width 32 height 20
click at [1271, 414] on input "checkbox" at bounding box center [1287, 424] width 32 height 27
checkbox input "true"
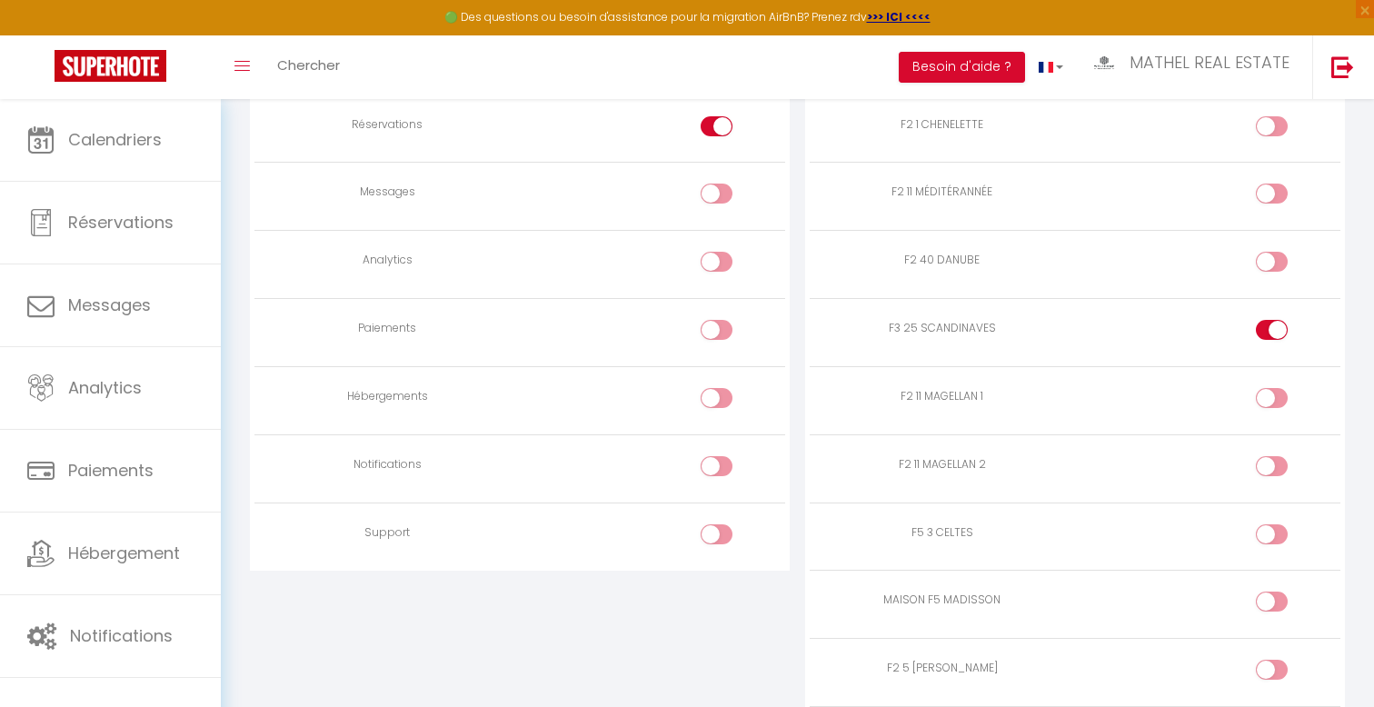
click at [1268, 529] on div at bounding box center [1272, 534] width 32 height 20
click at [1271, 529] on input "checkbox" at bounding box center [1287, 537] width 32 height 27
checkbox input "true"
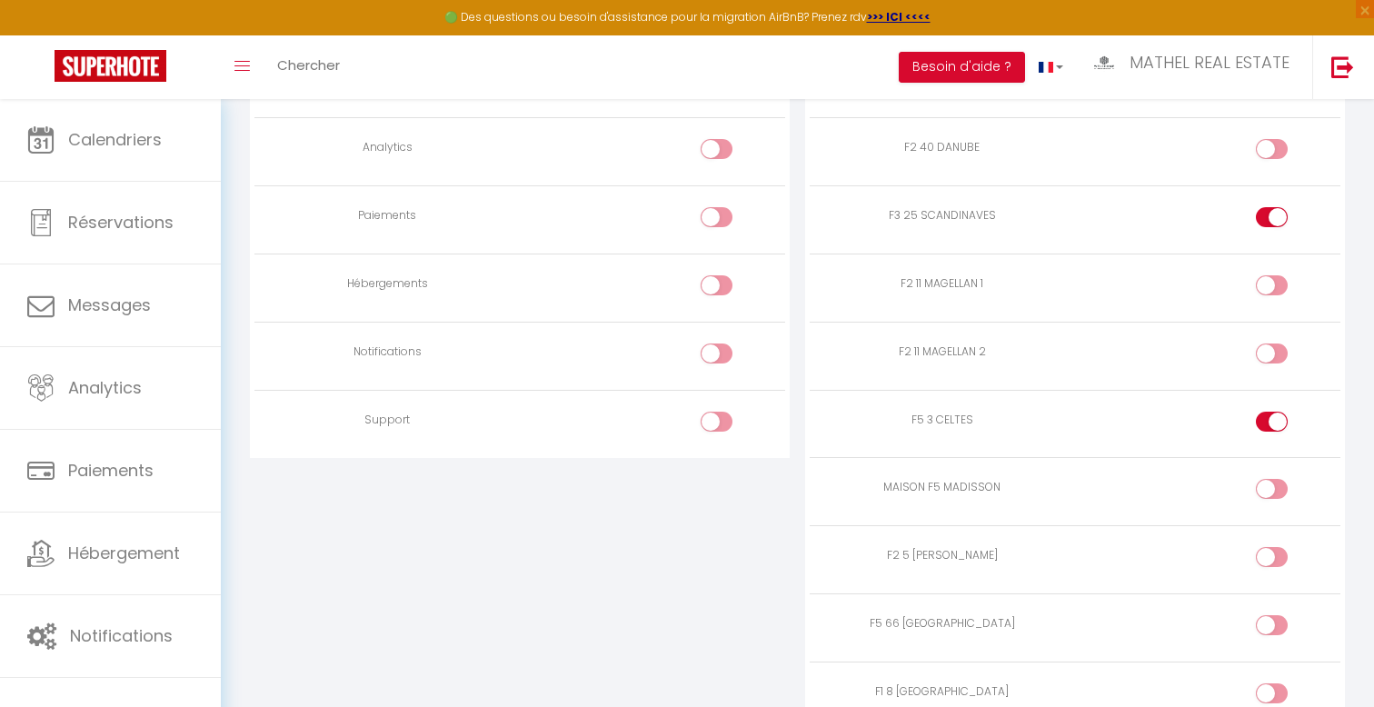
scroll to position [1535, 0]
click at [1266, 489] on div at bounding box center [1272, 488] width 32 height 20
click at [1271, 489] on input "checkbox" at bounding box center [1287, 491] width 32 height 27
checkbox input "true"
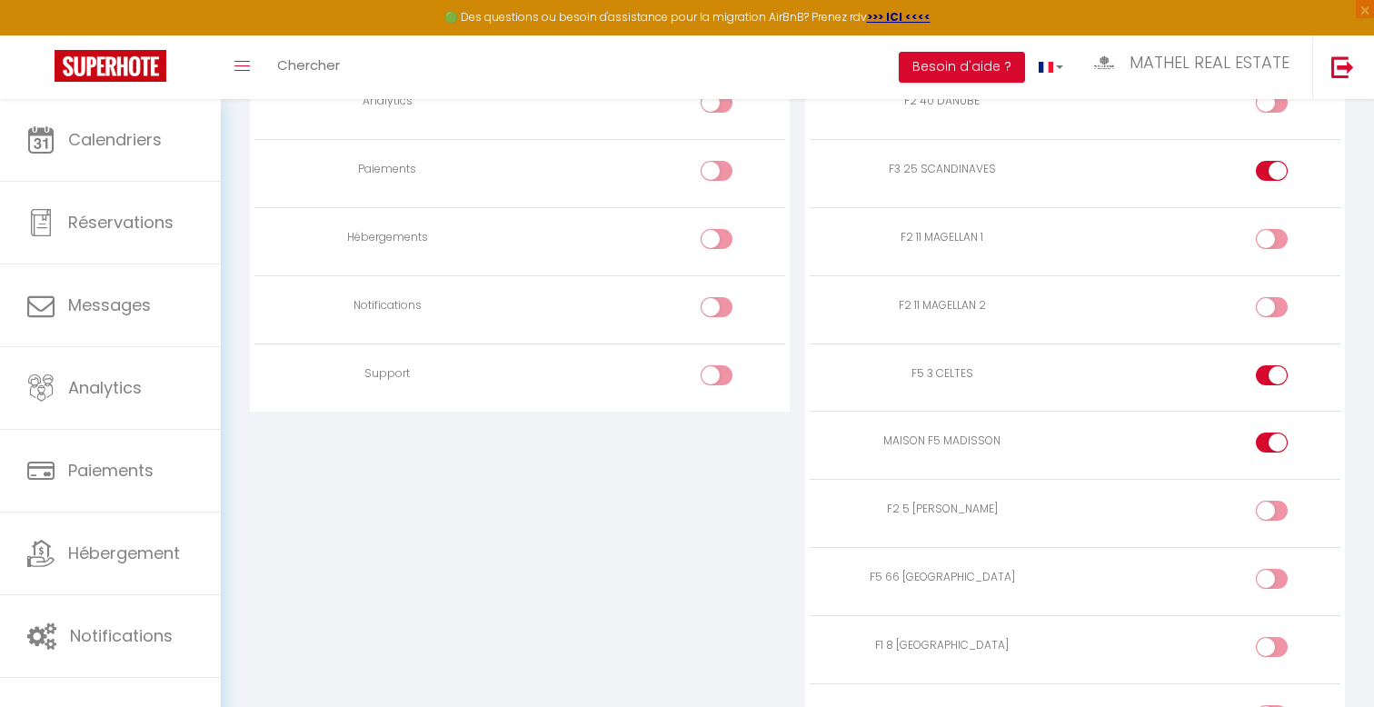
scroll to position [1582, 0]
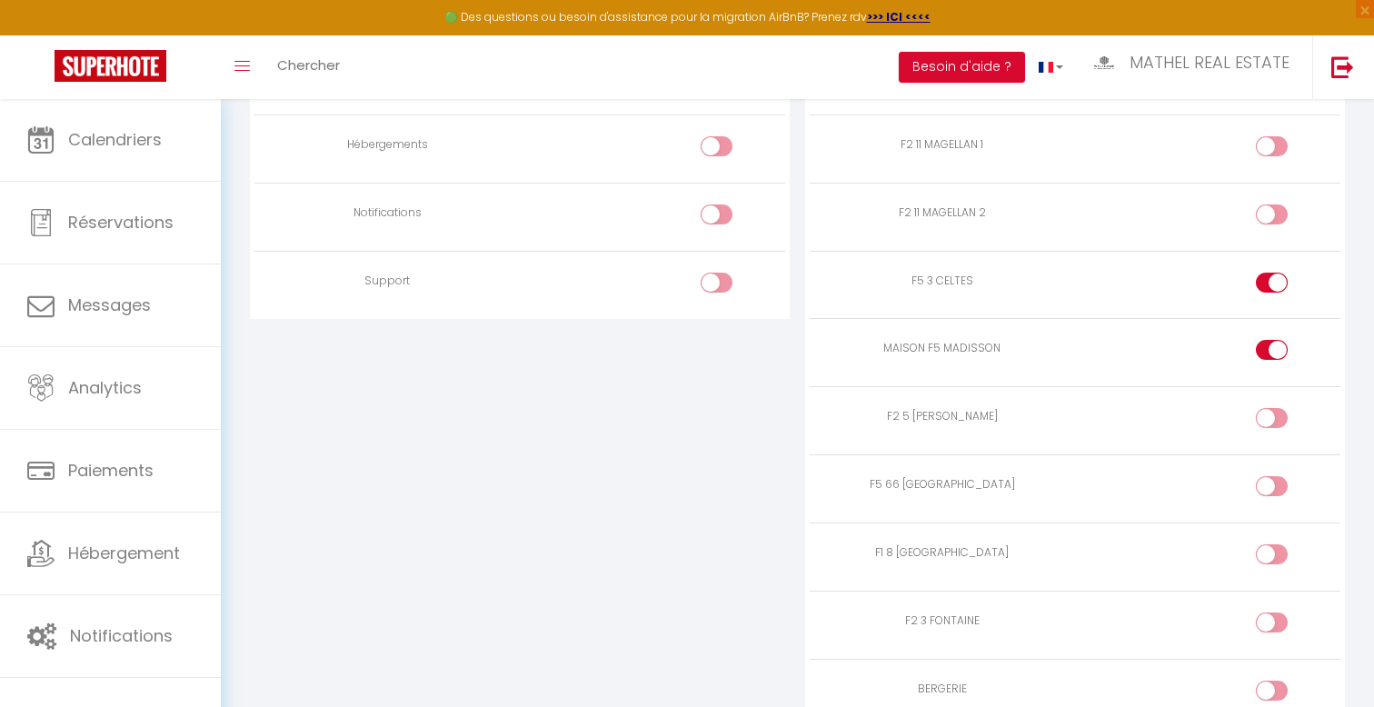
click at [1269, 483] on div at bounding box center [1272, 486] width 32 height 20
click at [1271, 483] on input "checkbox" at bounding box center [1287, 489] width 32 height 27
checkbox input "true"
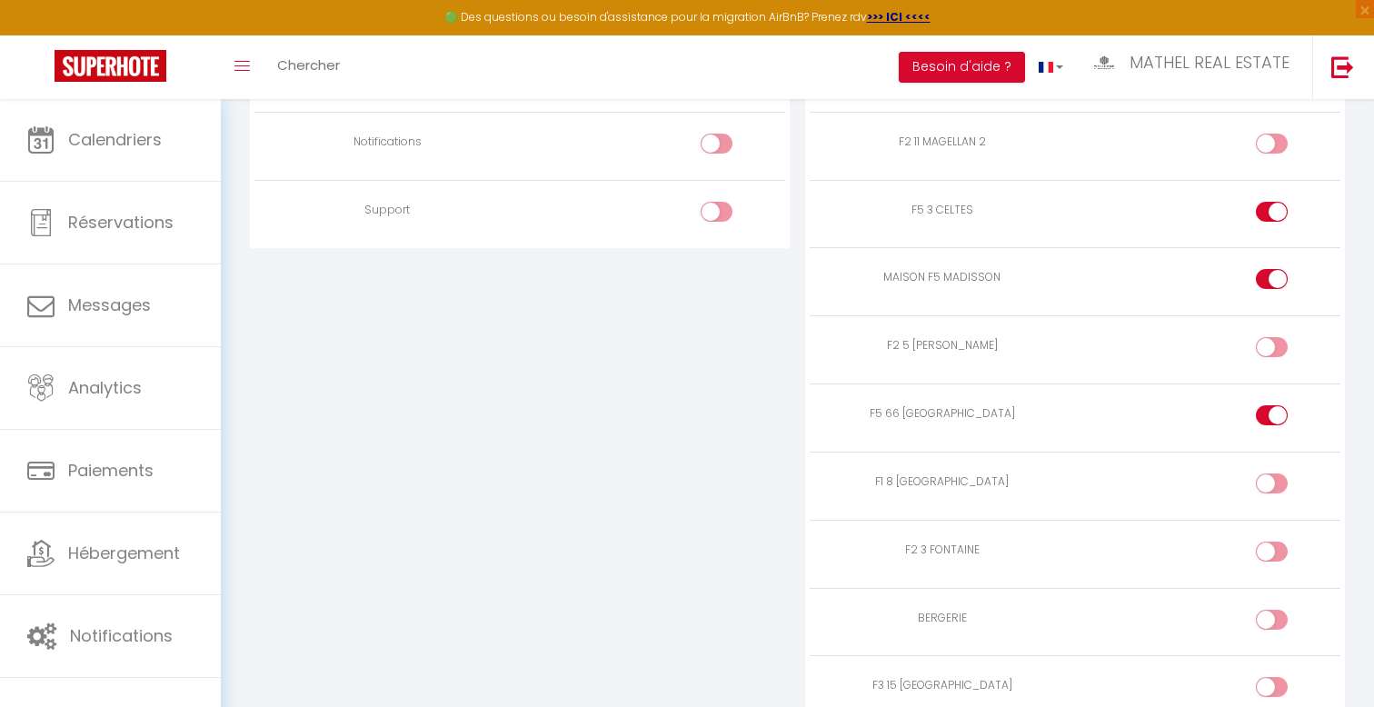
scroll to position [1744, 0]
click at [1272, 548] on input "checkbox" at bounding box center [1287, 554] width 32 height 27
checkbox input "true"
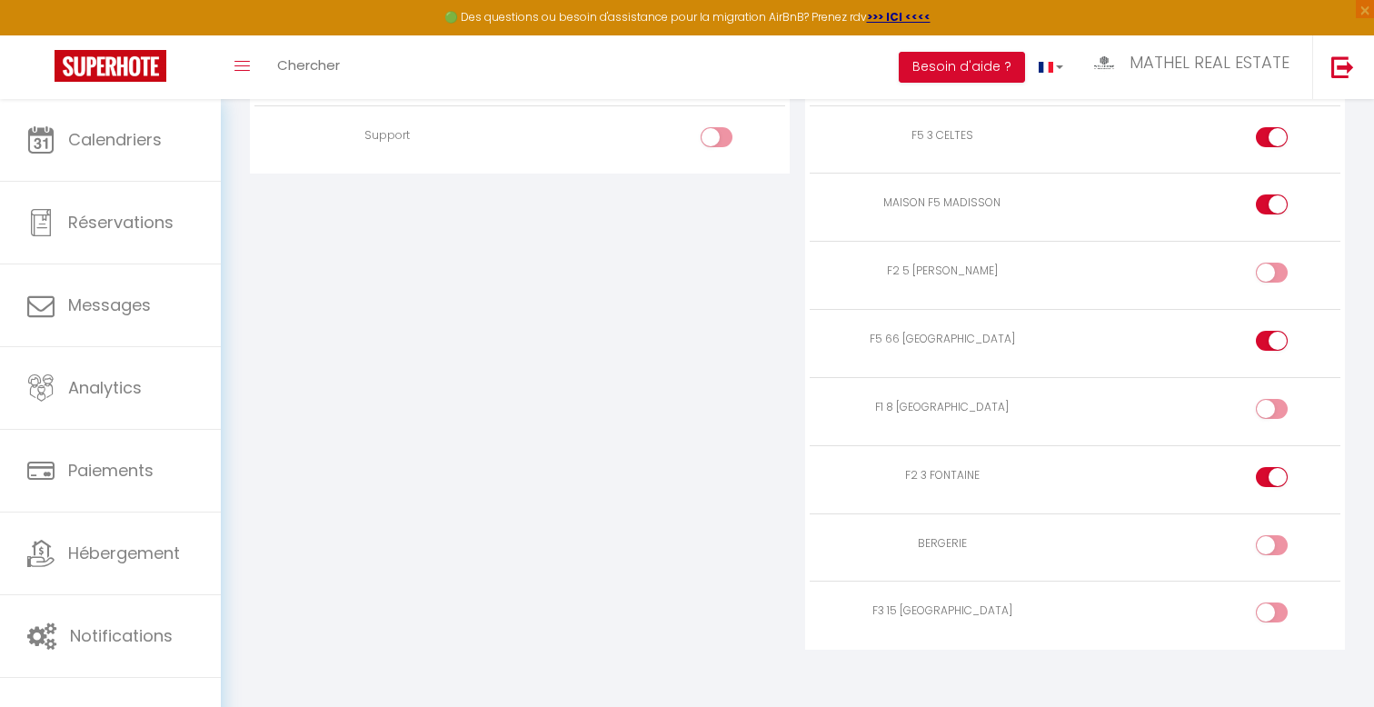
scroll to position [1825, 0]
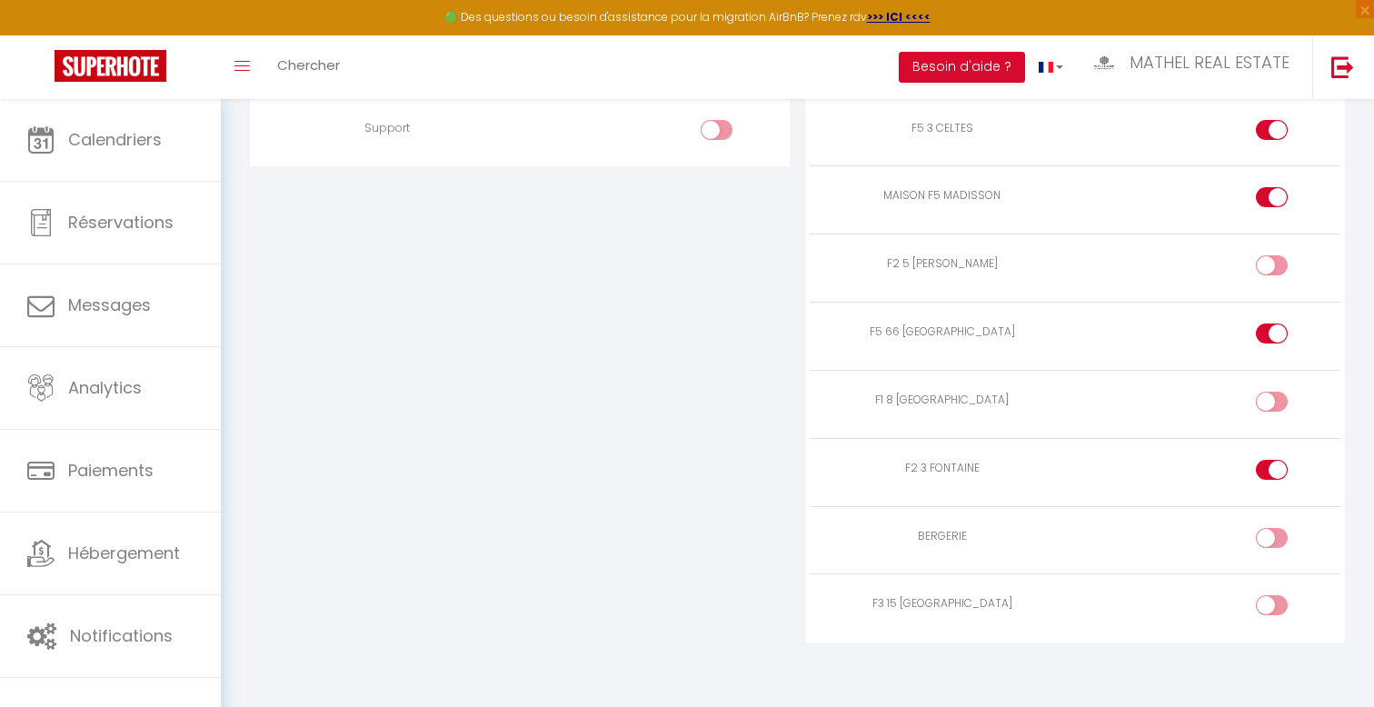
click at [1272, 534] on input "checkbox" at bounding box center [1287, 541] width 32 height 27
checkbox input "true"
click at [1274, 607] on input "checkbox" at bounding box center [1287, 608] width 32 height 27
checkbox input "true"
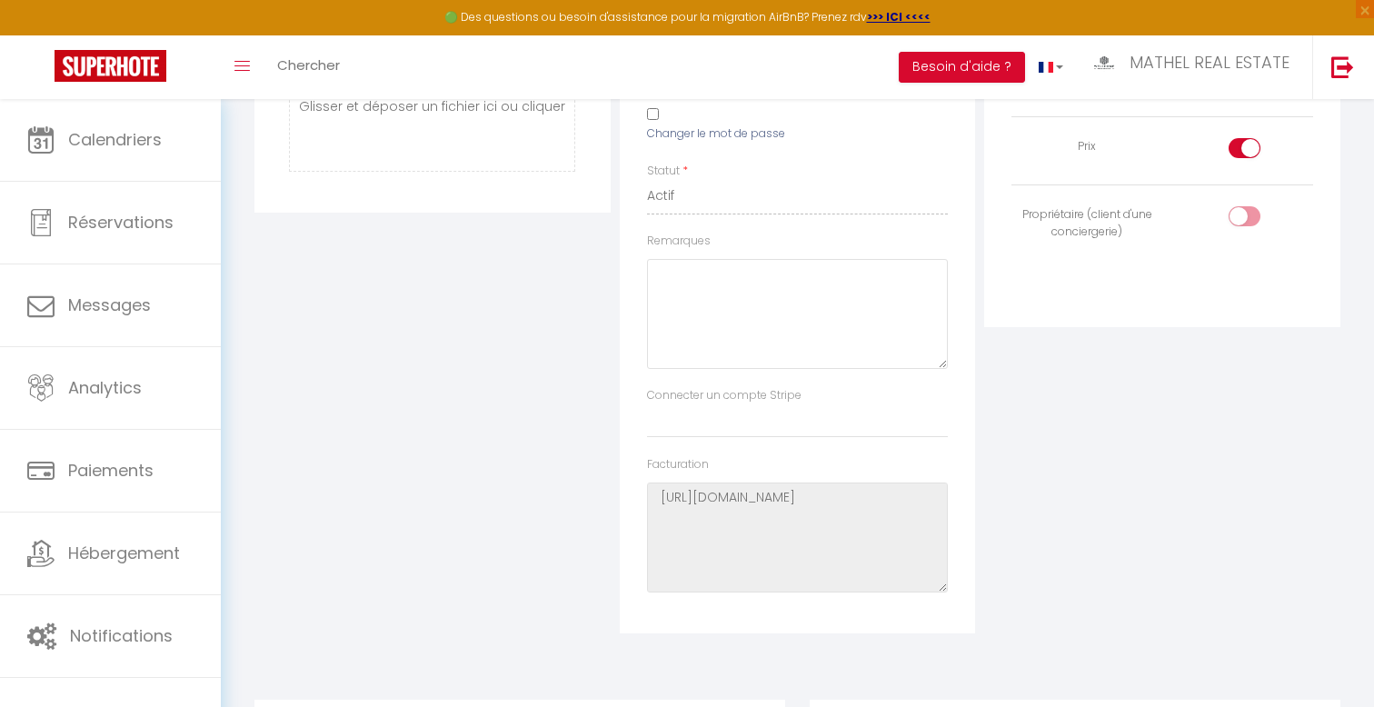
scroll to position [0, 0]
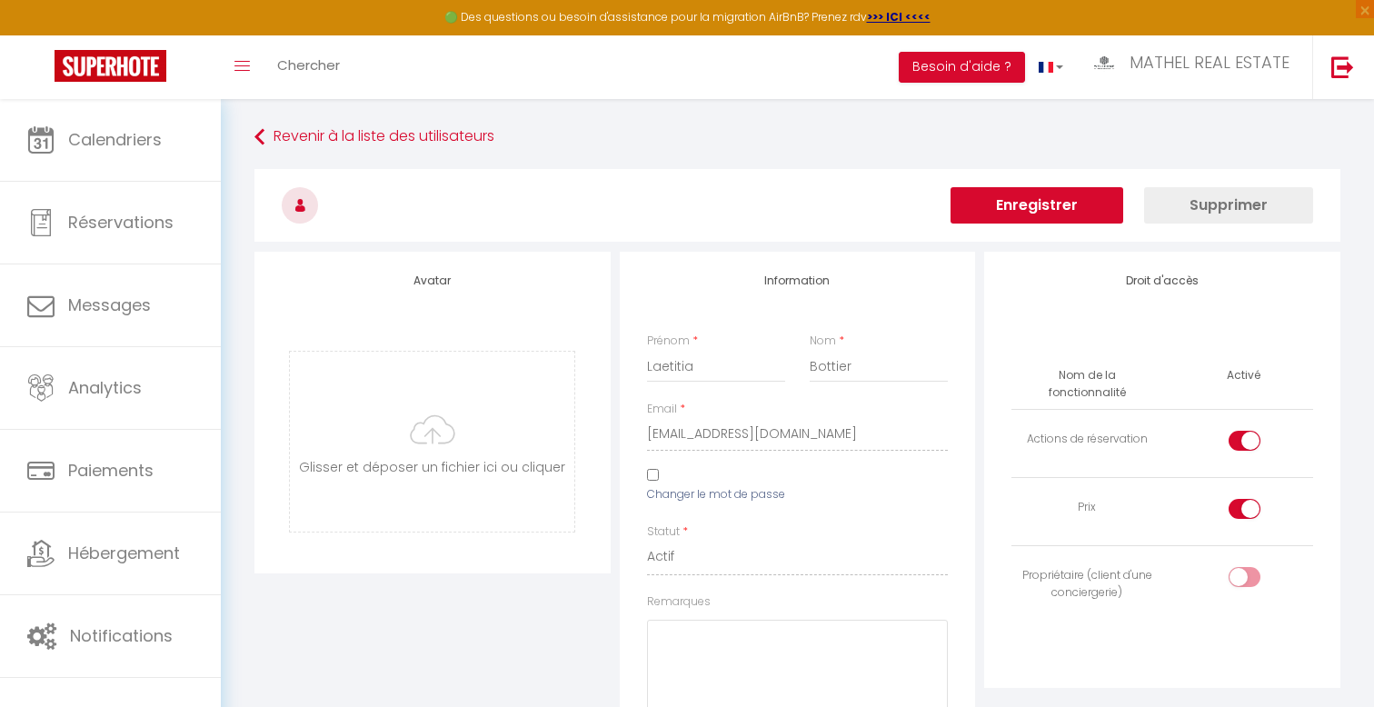
click at [1075, 205] on button "Enregistrer" at bounding box center [1036, 205] width 173 height 36
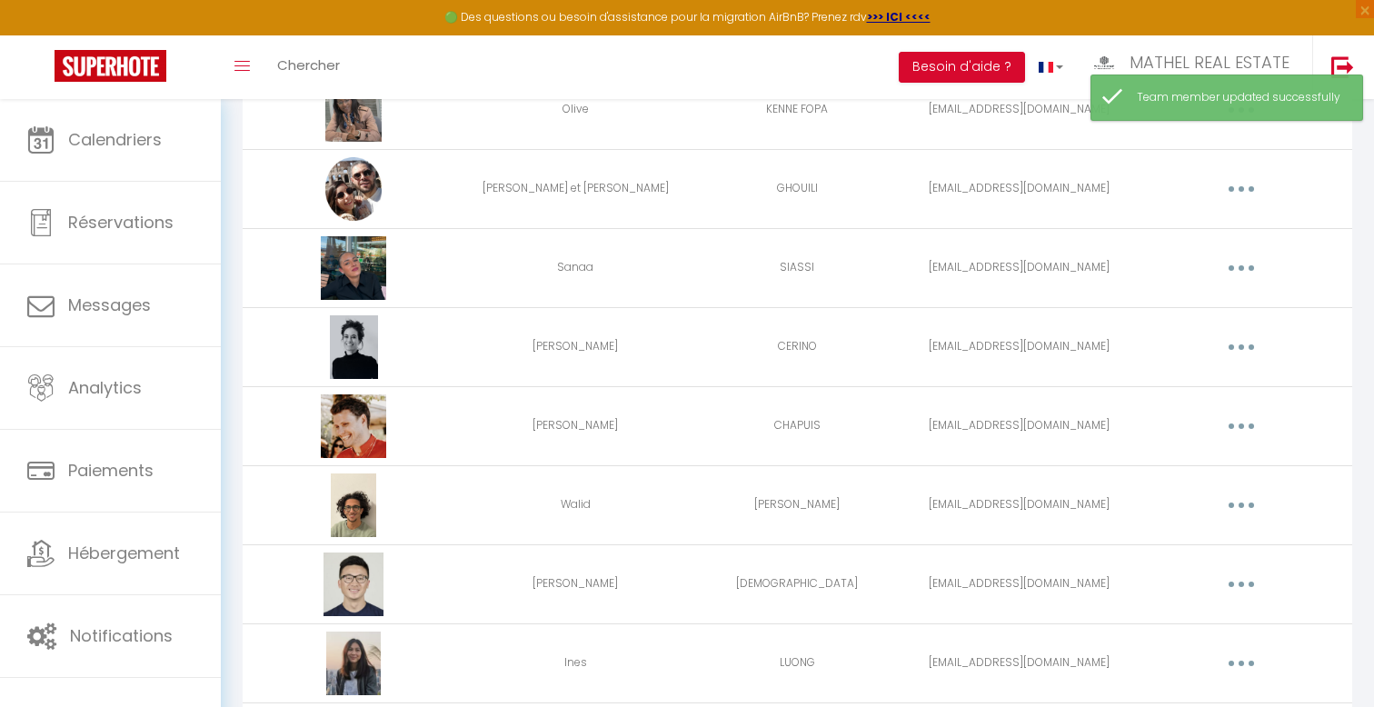
scroll to position [188, 0]
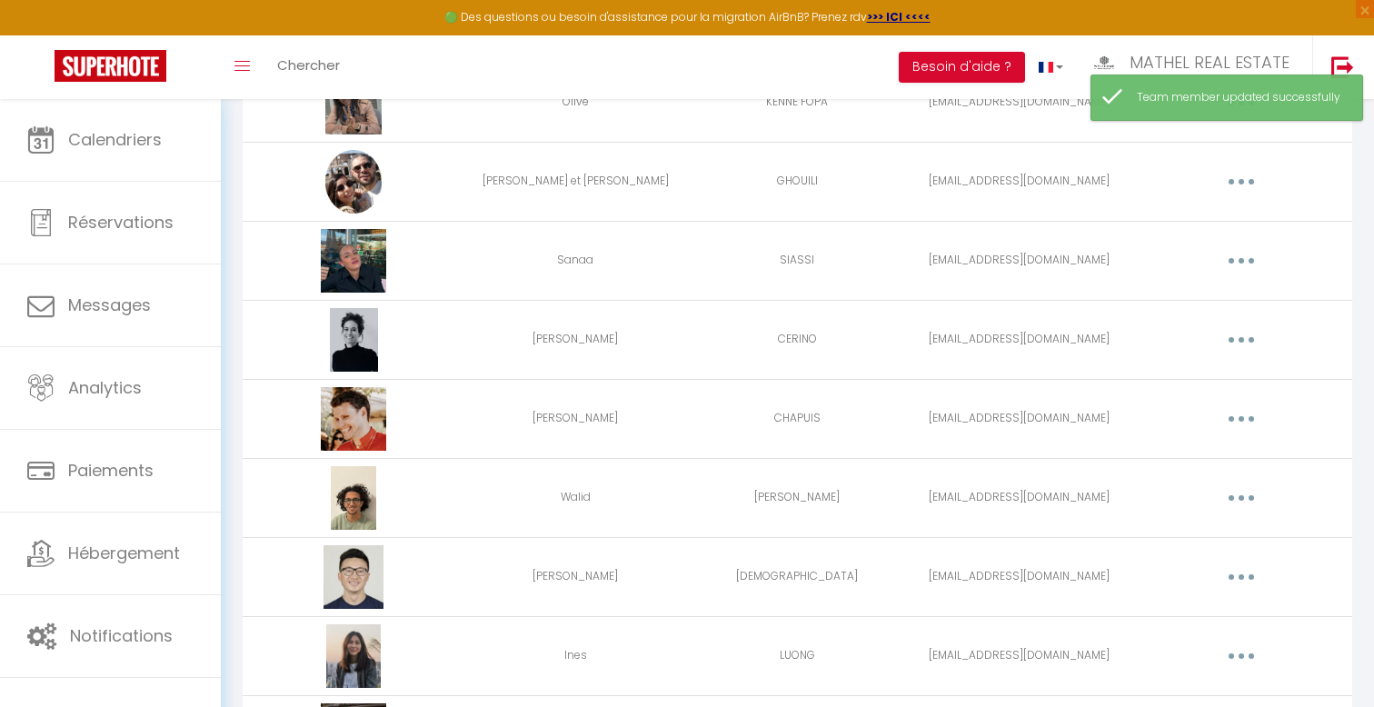
click at [1218, 262] on button "button" at bounding box center [1241, 260] width 51 height 29
click at [1171, 306] on link "Editer" at bounding box center [1194, 302] width 134 height 31
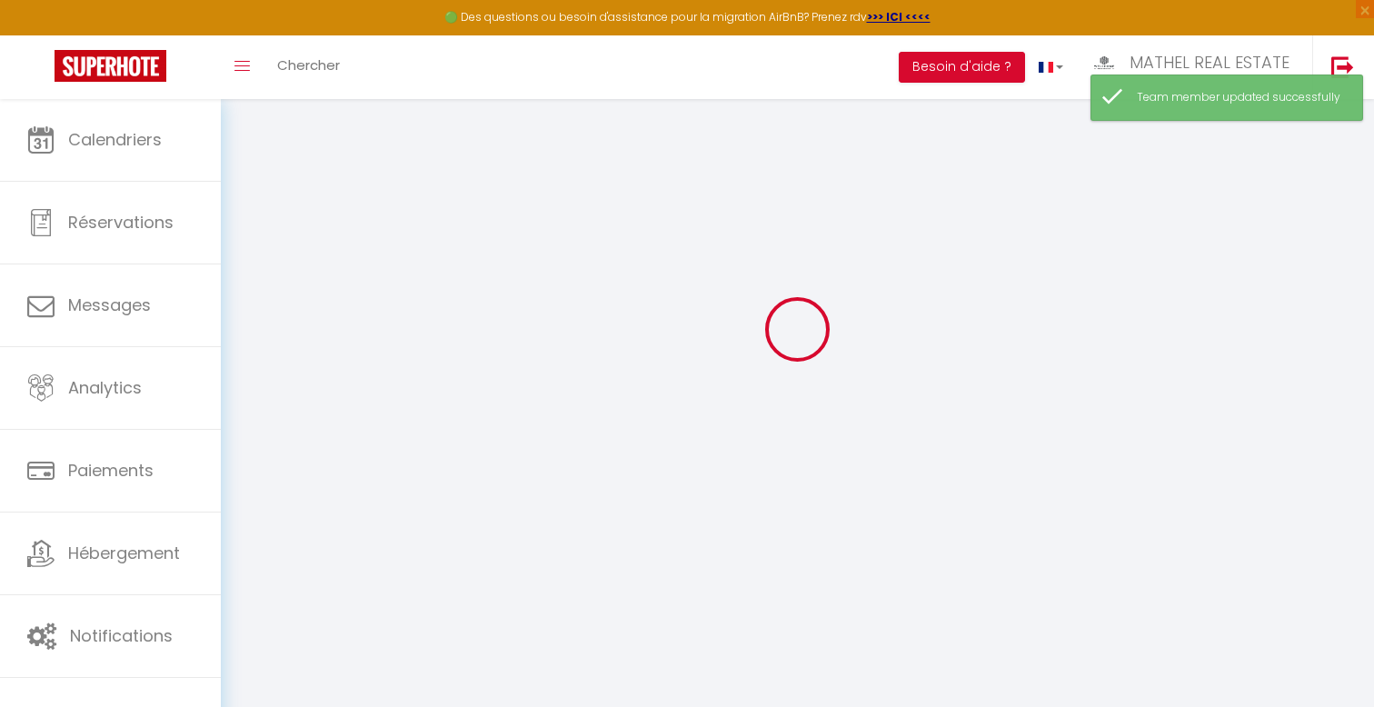
scroll to position [1825, 0]
type input "Sanaa"
type input "SIASSI"
type input "[EMAIL_ADDRESS][DOMAIN_NAME]"
type textarea "[URL][DOMAIN_NAME]"
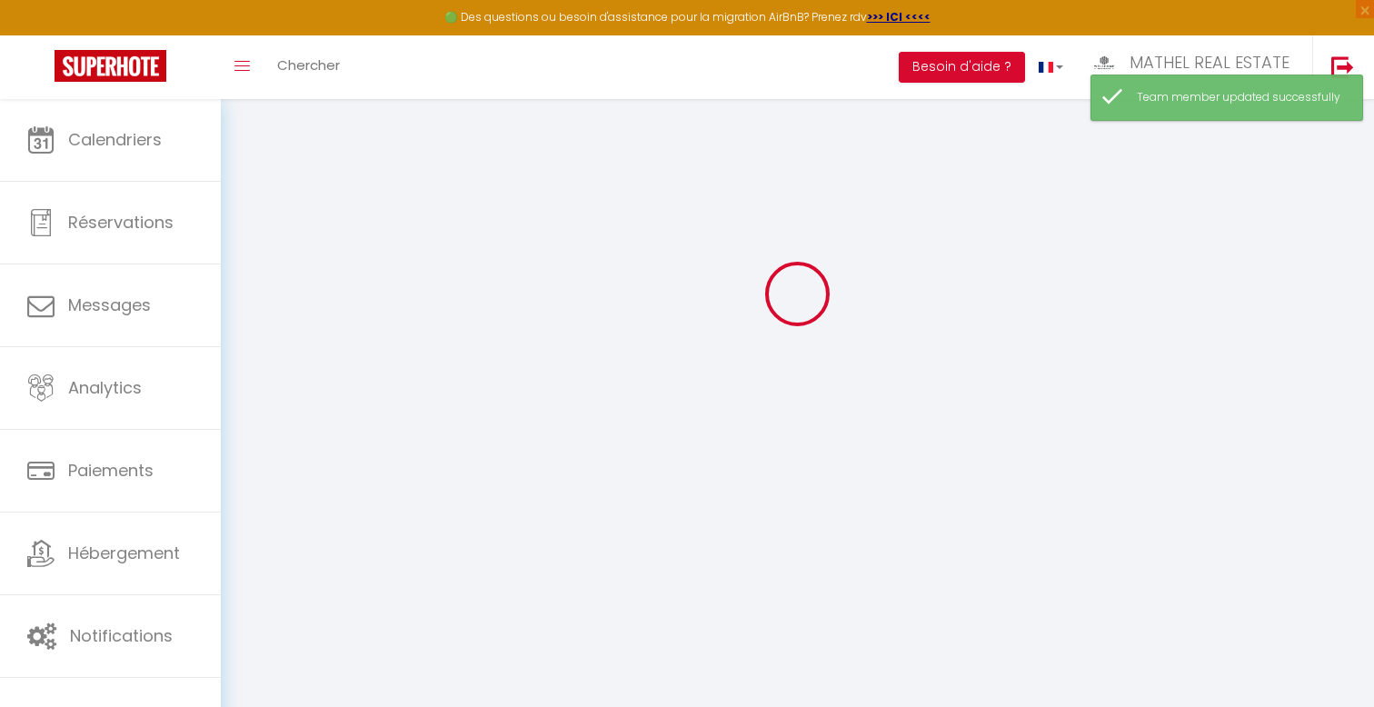
checkbox input "false"
checkbox input "true"
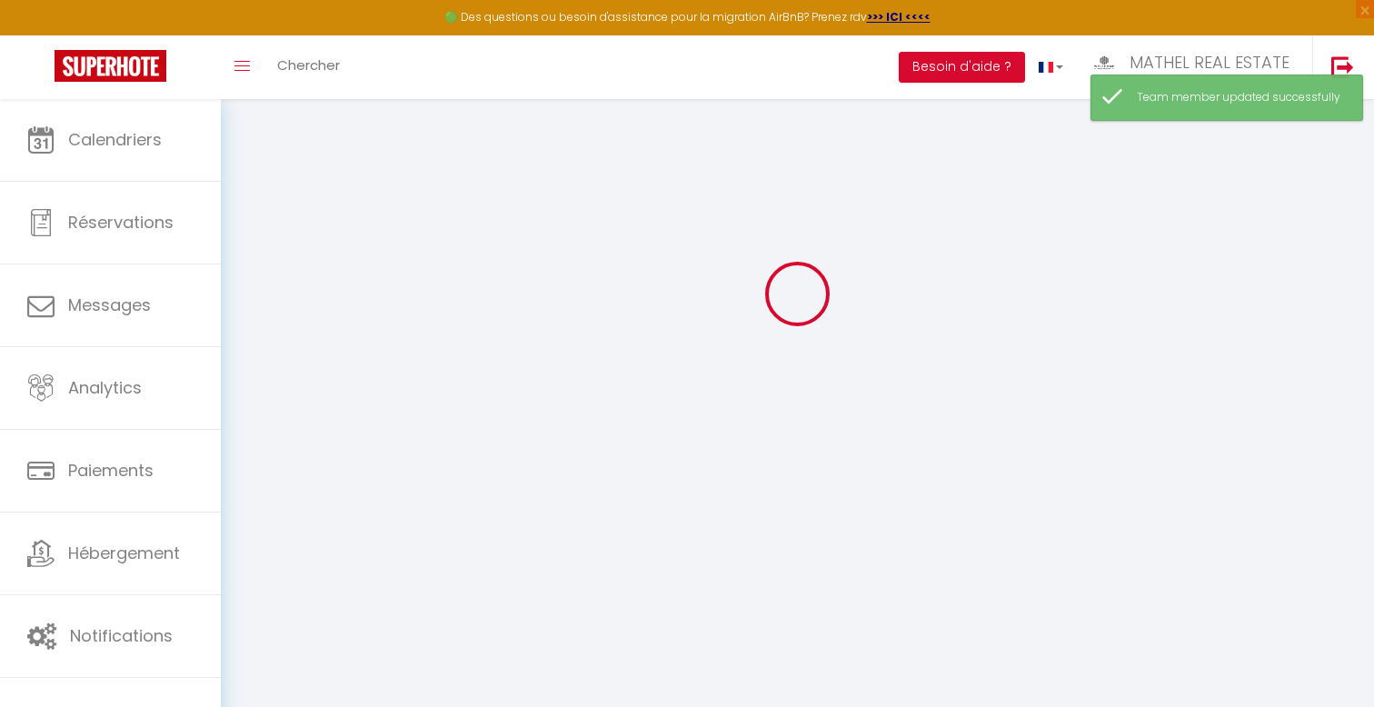
checkbox input "true"
checkbox input "false"
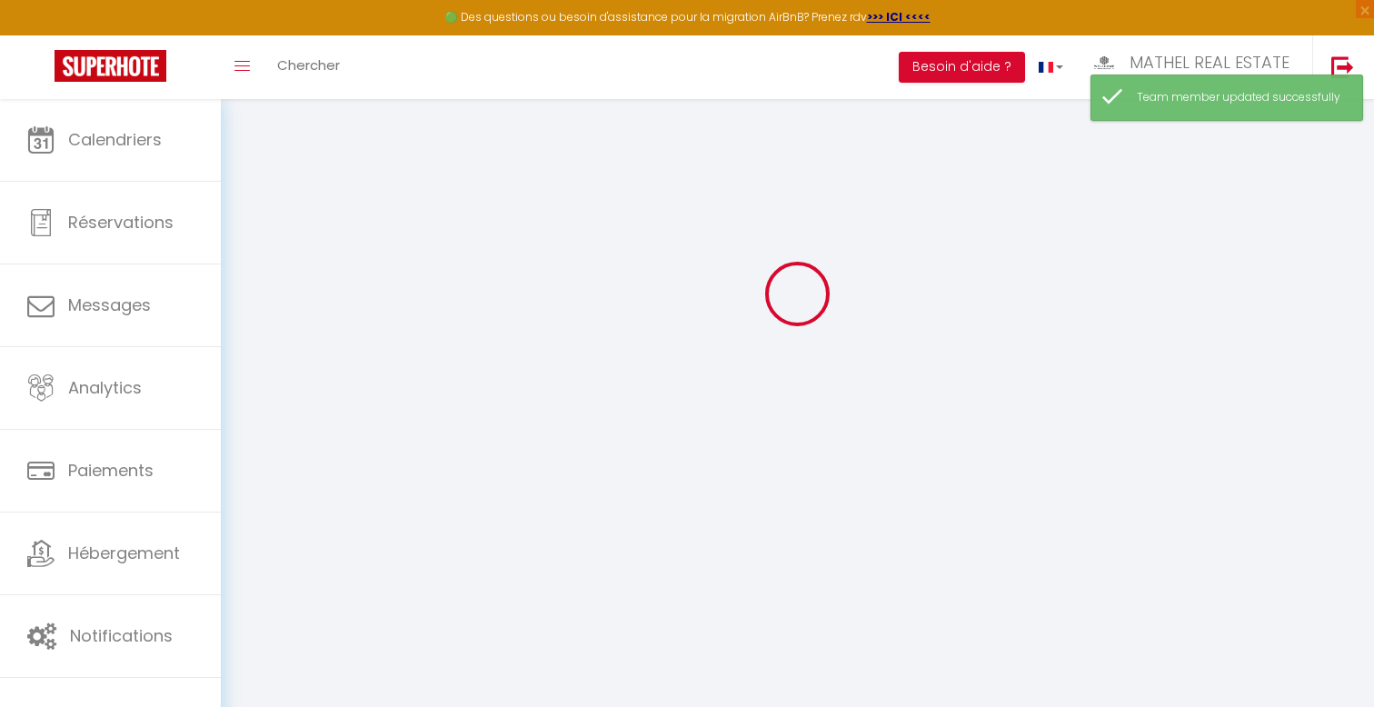
checkbox input "false"
checkbox input "true"
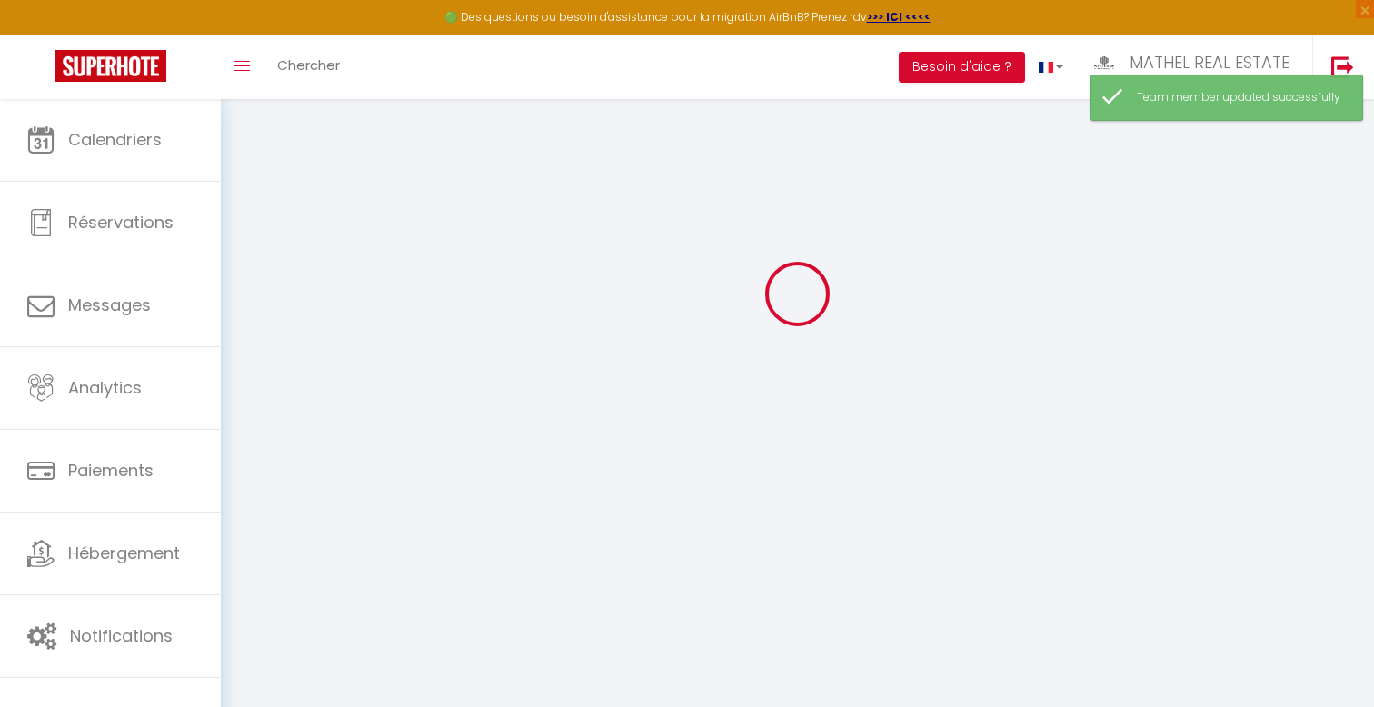
select select
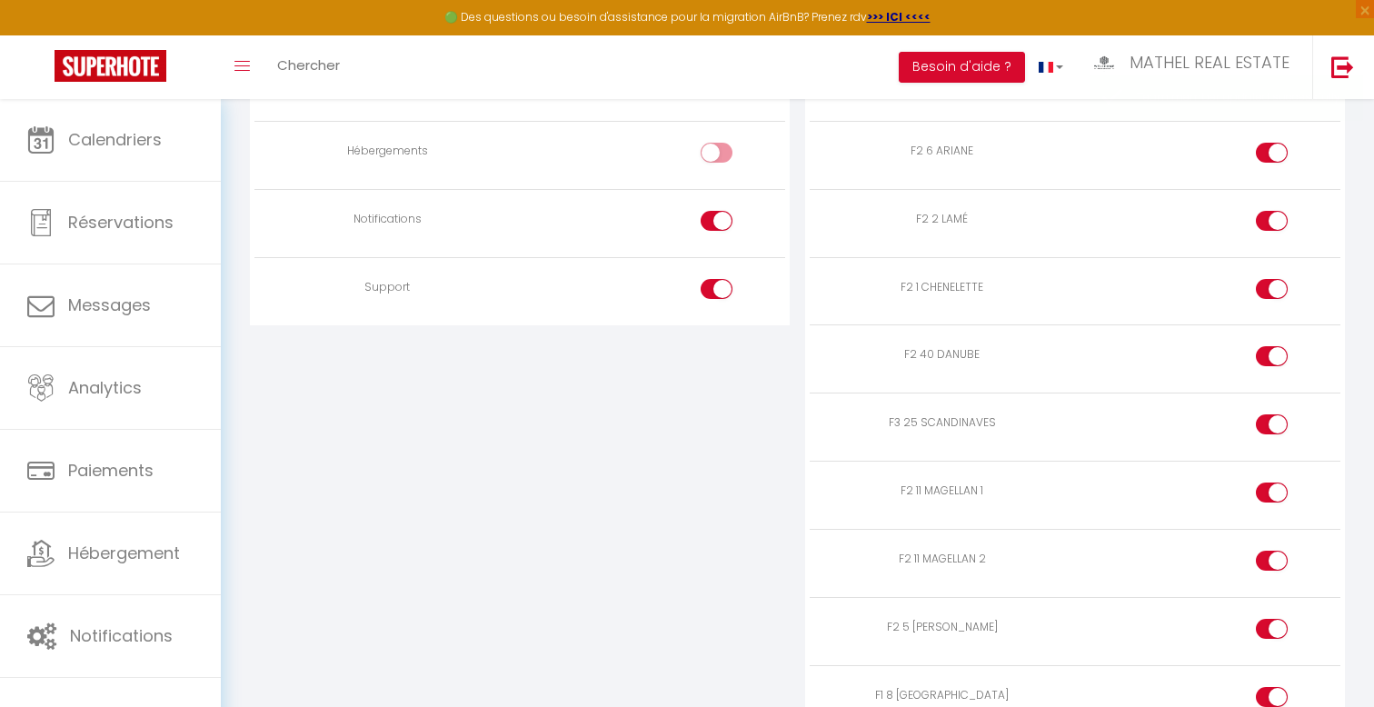
scroll to position [1662, 0]
click at [1274, 433] on input "checkbox" at bounding box center [1287, 432] width 32 height 27
checkbox input "false"
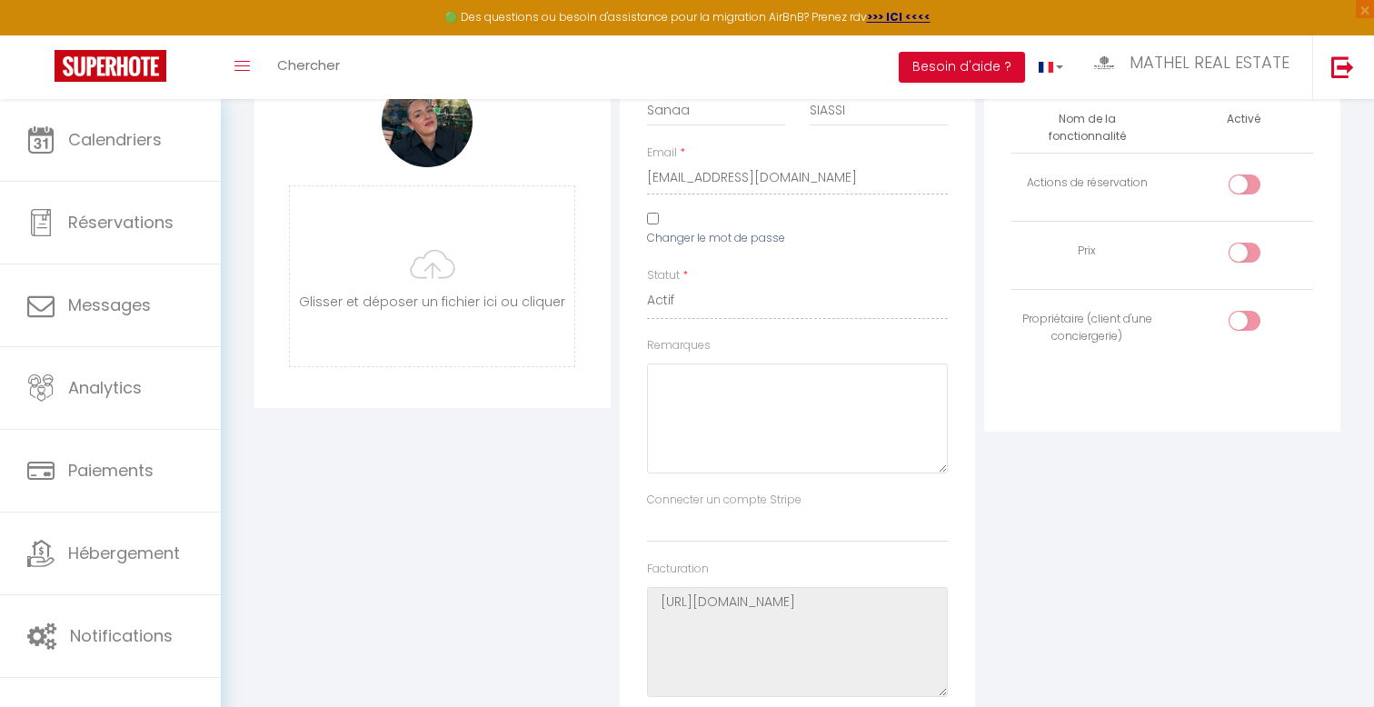
scroll to position [0, 0]
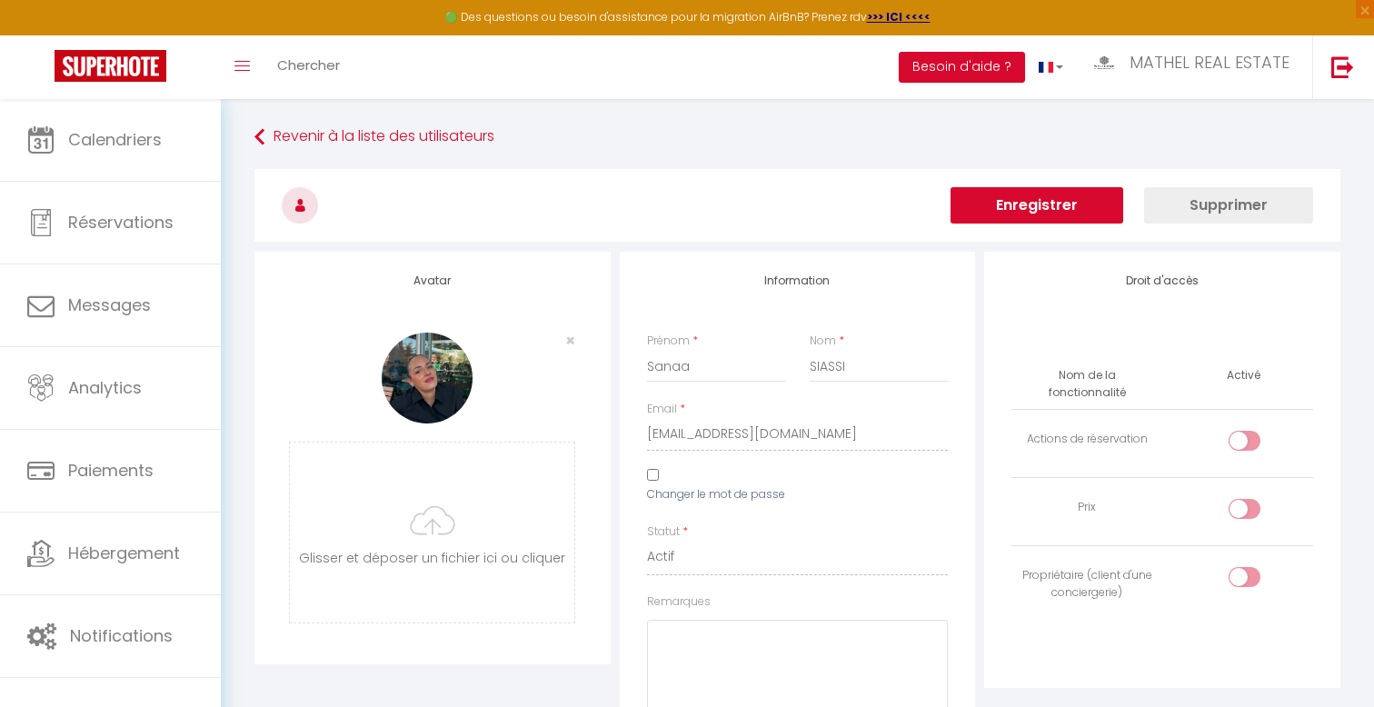
click at [1069, 202] on button "Enregistrer" at bounding box center [1036, 205] width 173 height 36
